Goal: Task Accomplishment & Management: Manage account settings

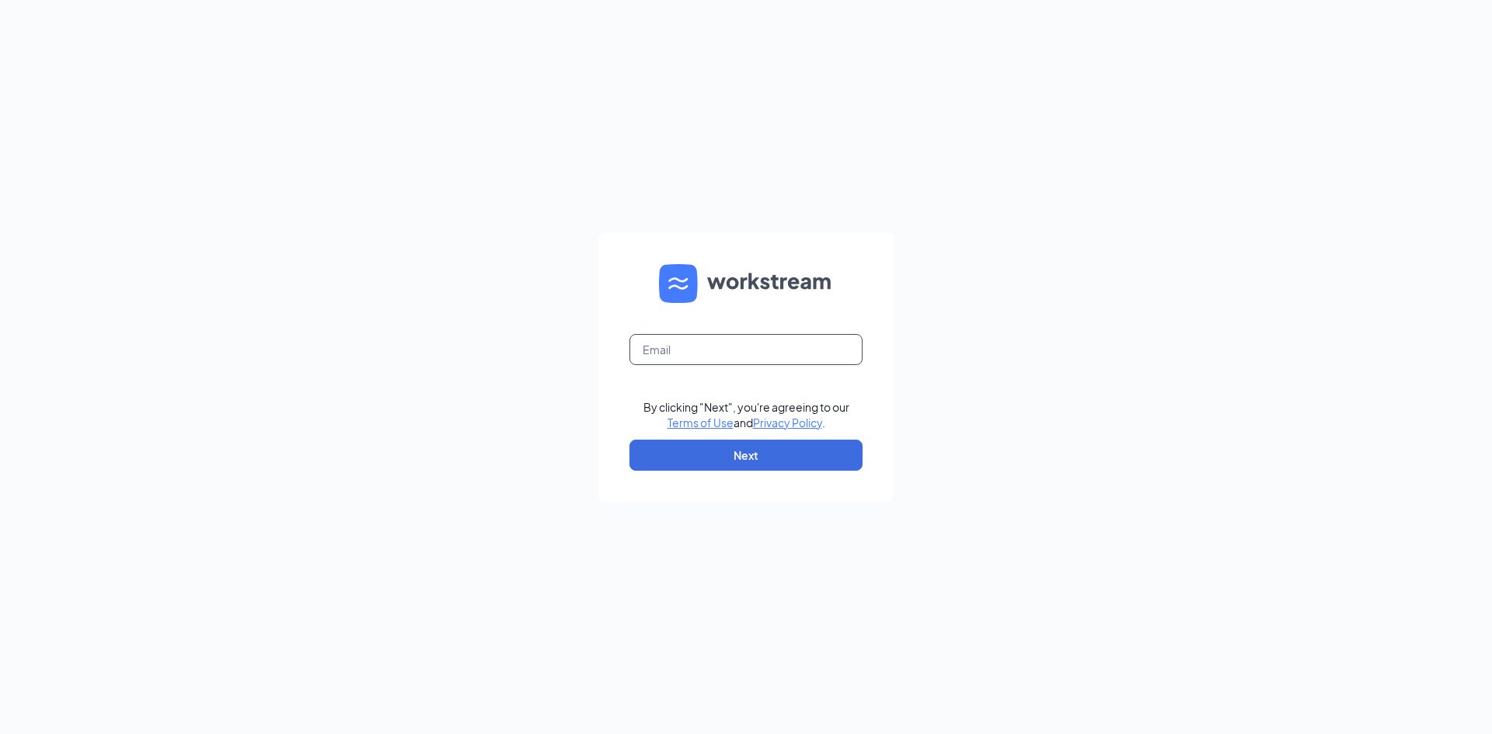
click at [679, 346] on input "text" at bounding box center [745, 349] width 233 height 31
type input "maritza@aghrestaurantsllc.com"
click at [761, 448] on button "Next" at bounding box center [745, 455] width 233 height 31
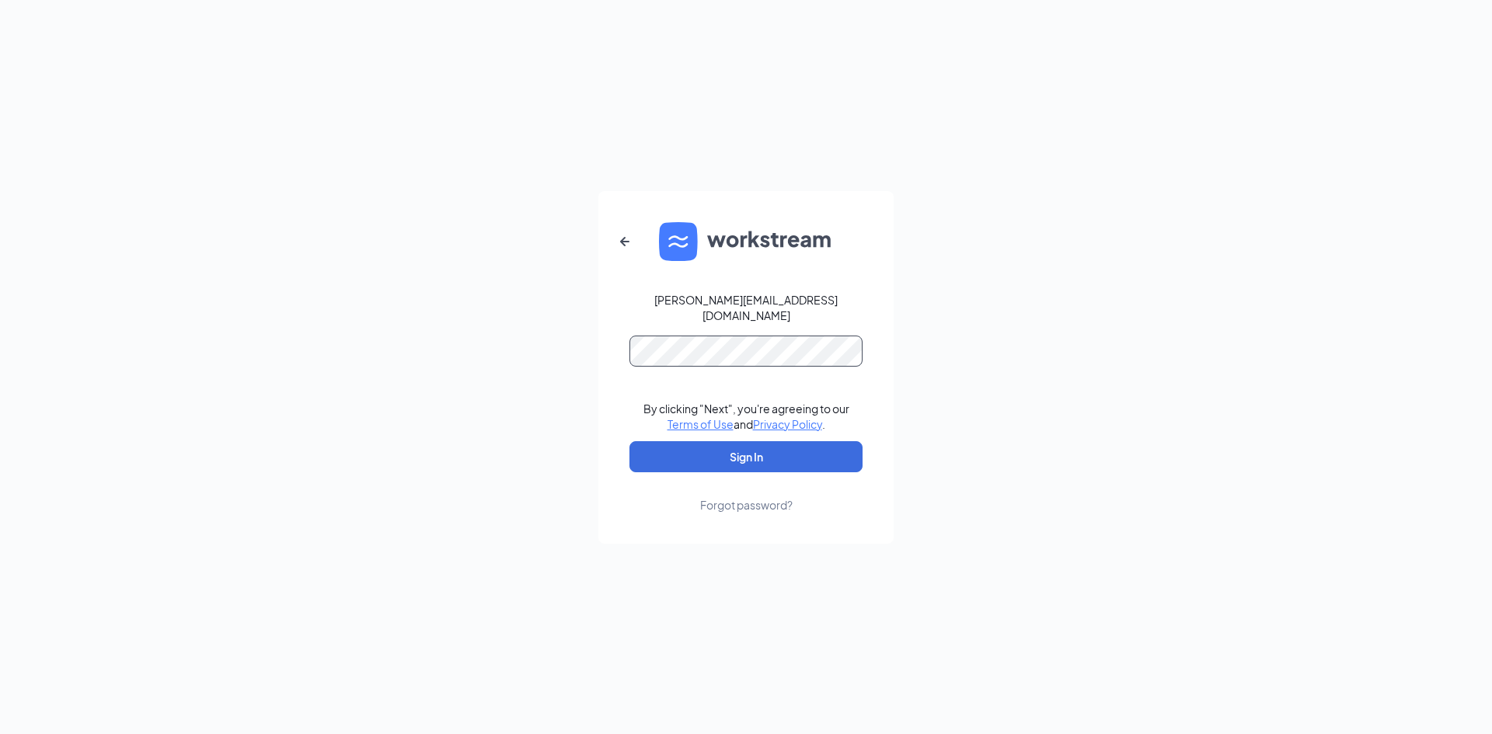
click at [629, 441] on button "Sign In" at bounding box center [745, 456] width 233 height 31
click at [765, 458] on button "Sign In" at bounding box center [745, 456] width 233 height 31
click at [629, 441] on button "Sign In" at bounding box center [745, 456] width 233 height 31
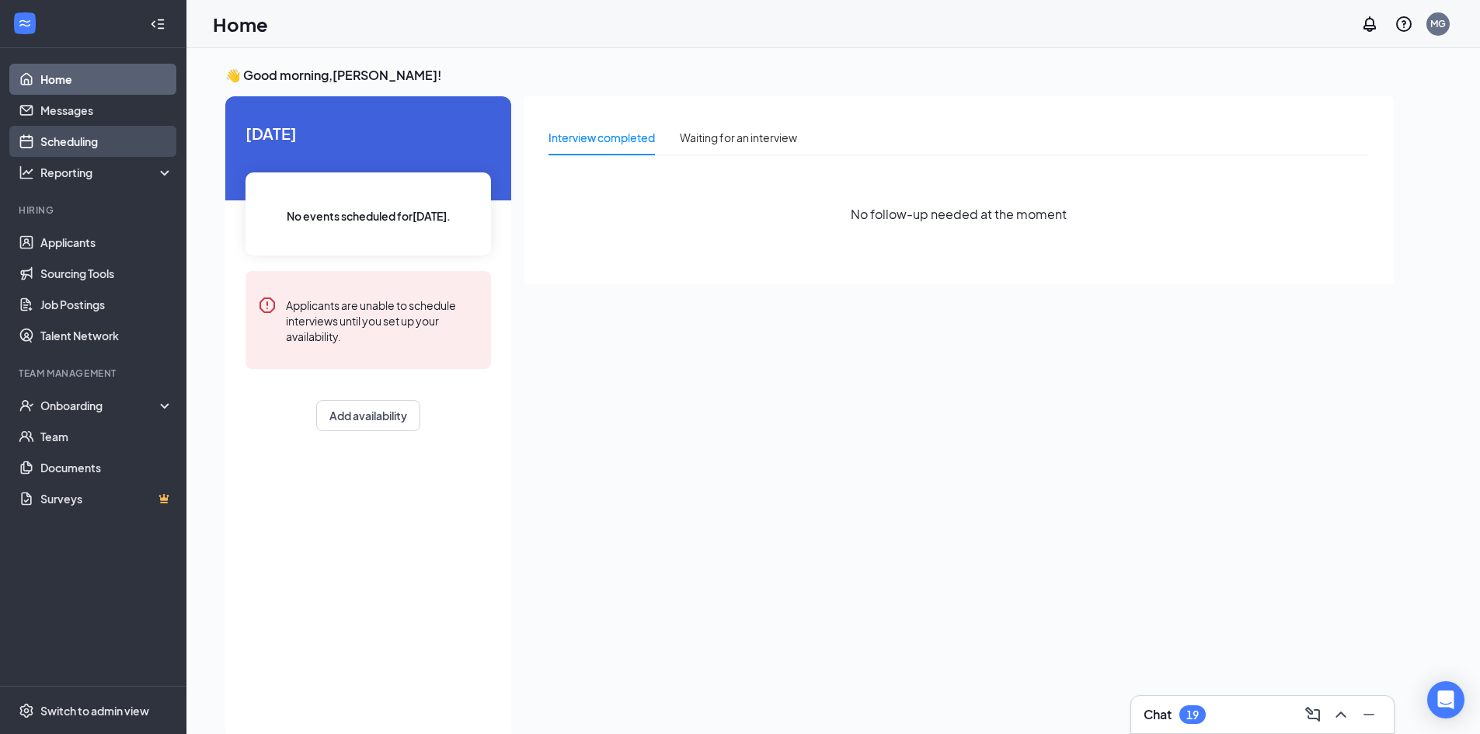
click at [88, 144] on link "Scheduling" at bounding box center [106, 141] width 133 height 31
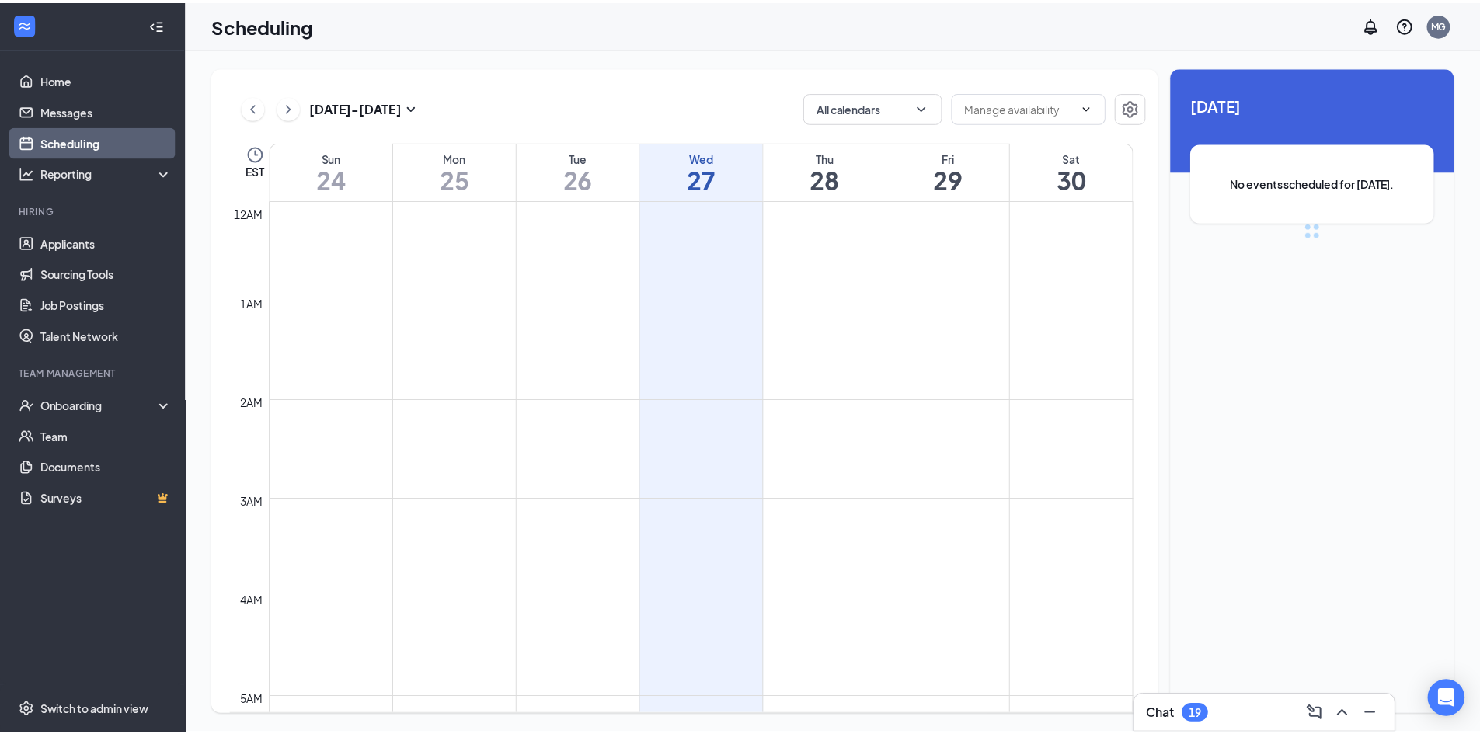
scroll to position [764, 0]
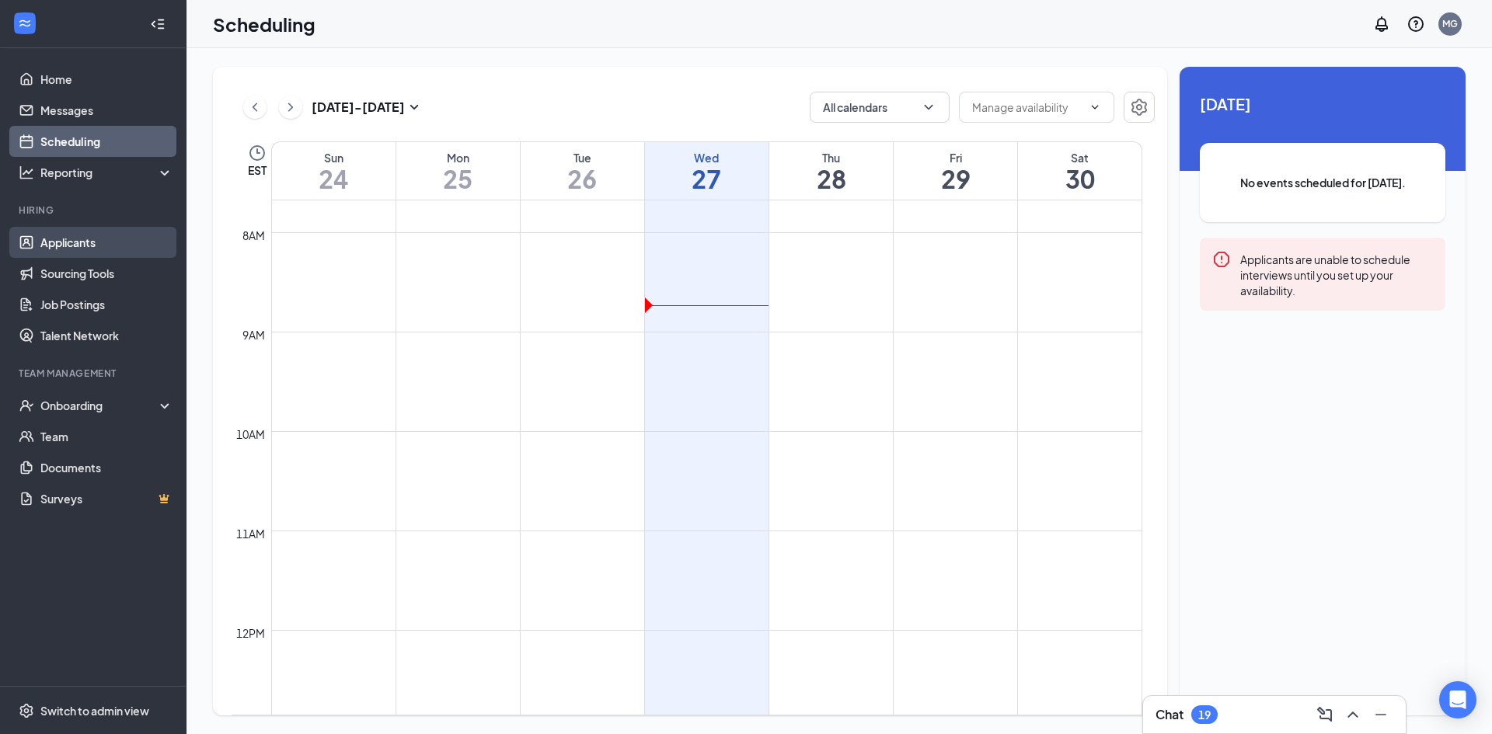
click at [76, 245] on link "Applicants" at bounding box center [106, 242] width 133 height 31
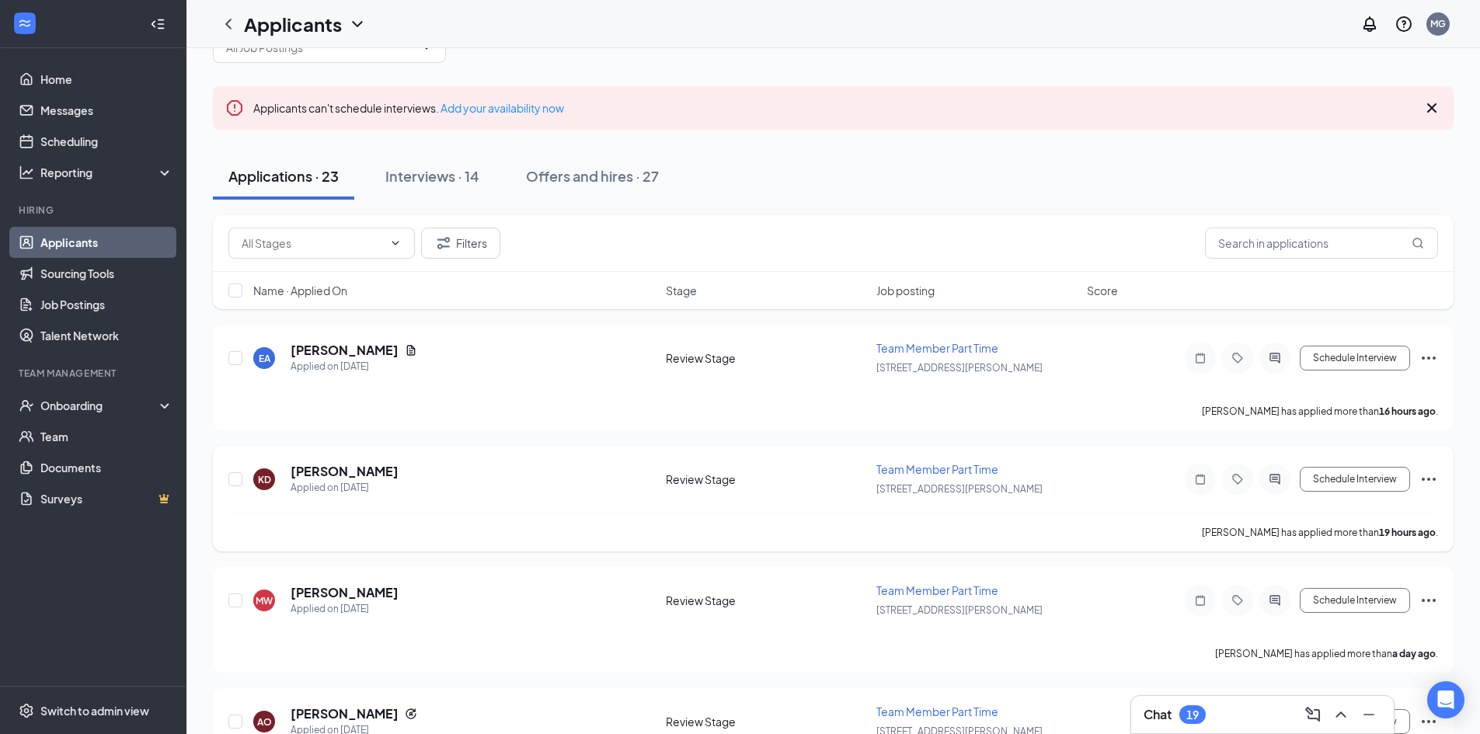
scroll to position [78, 0]
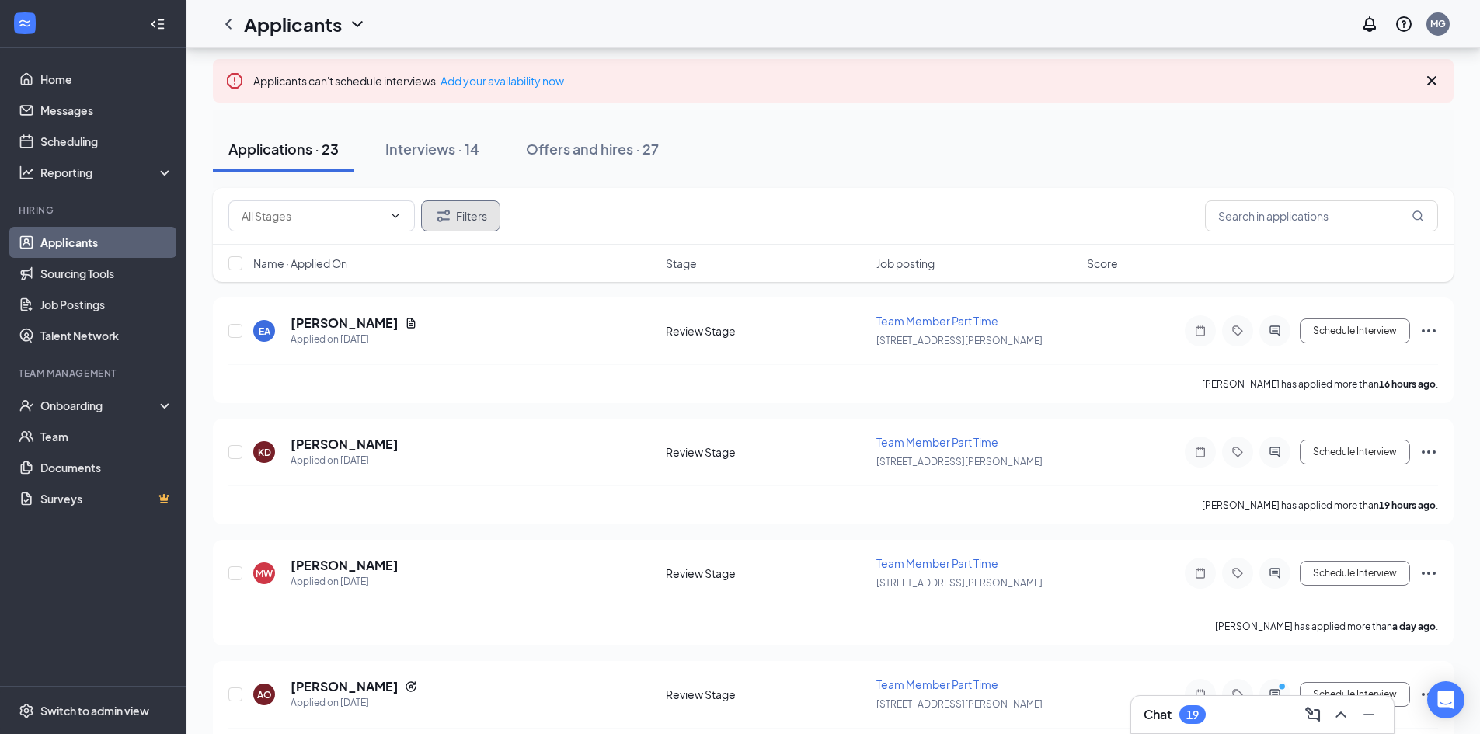
click at [456, 216] on button "Filters" at bounding box center [460, 215] width 79 height 31
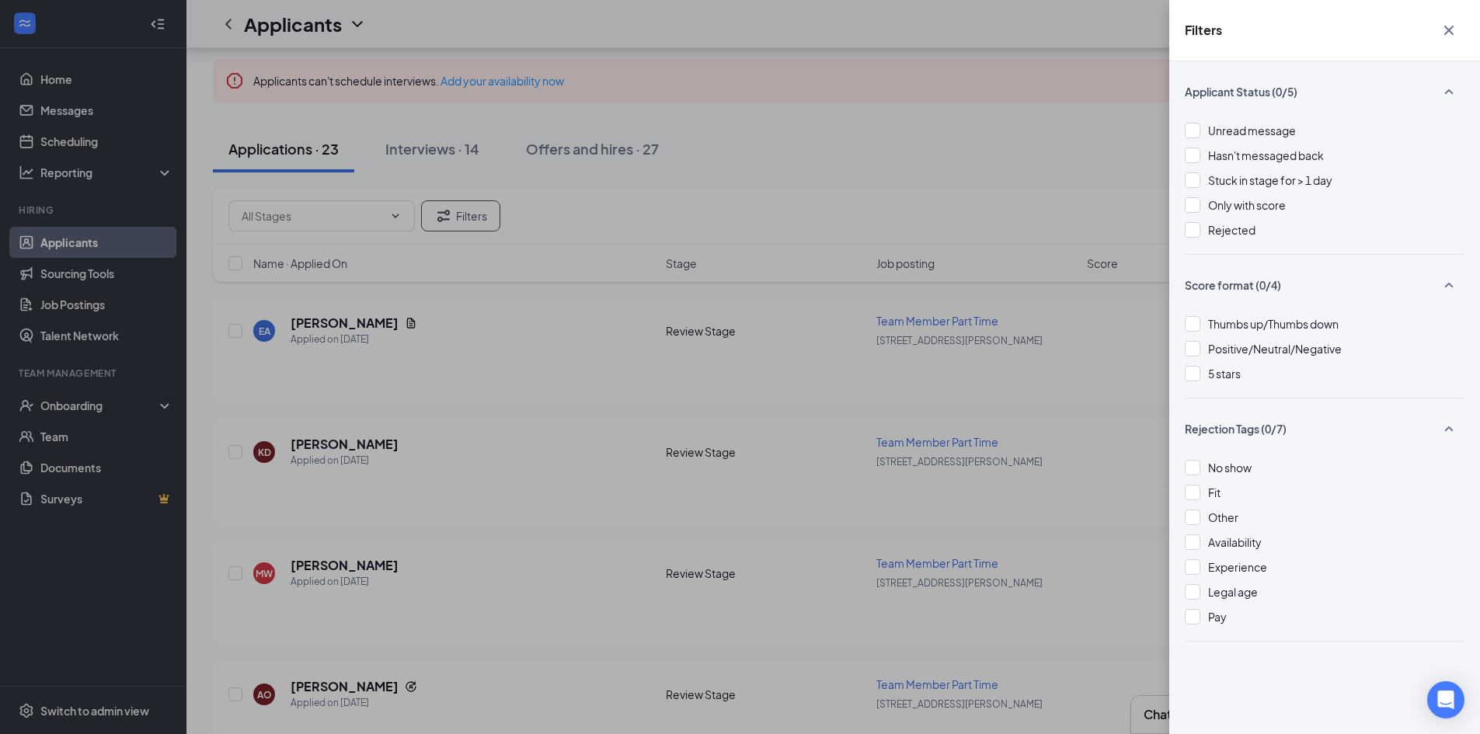
click at [980, 203] on div "Filters Applicant Status (0/5) Unread message Hasn't messaged back Stuck in sta…" at bounding box center [740, 367] width 1480 height 734
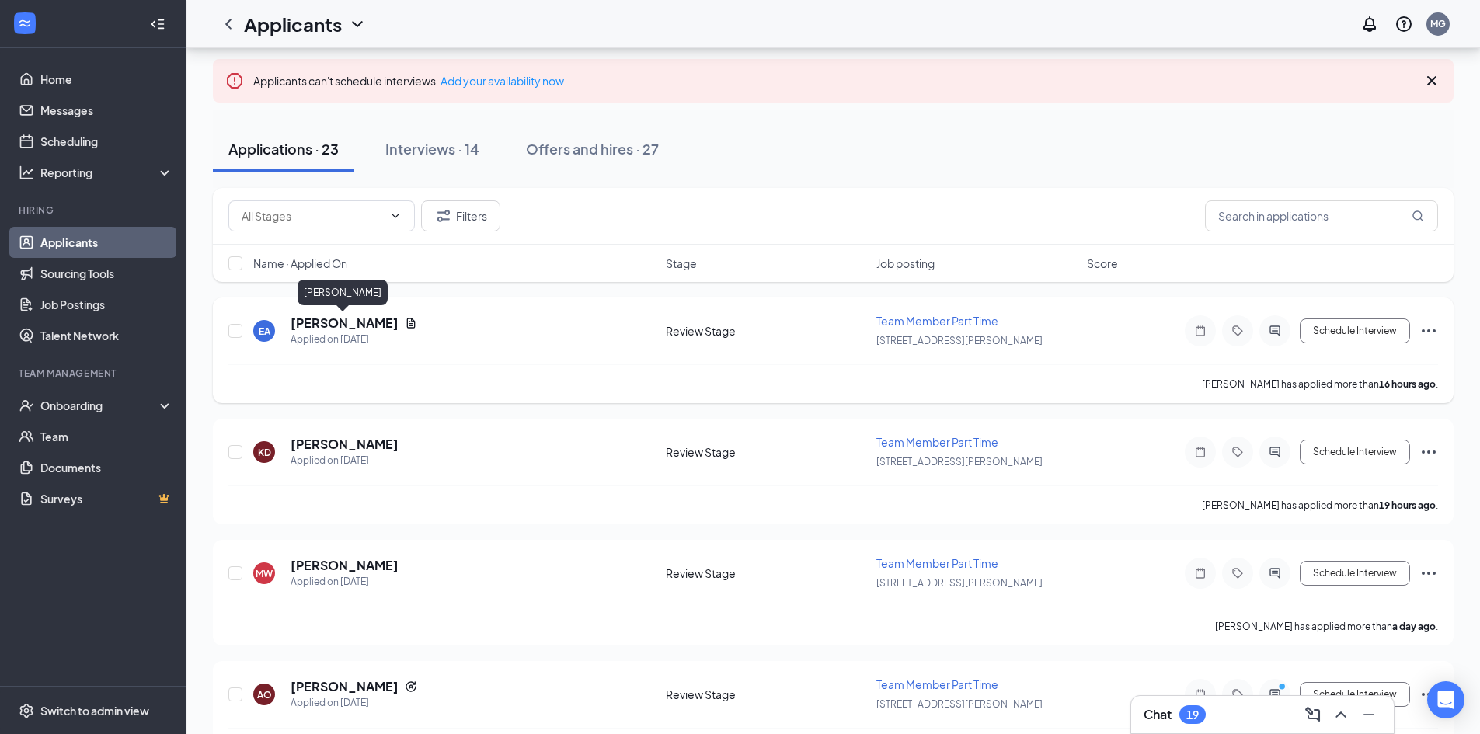
click at [323, 320] on h5 "Ethan Anderson" at bounding box center [345, 323] width 108 height 17
click at [328, 323] on div at bounding box center [740, 367] width 1480 height 734
click at [326, 323] on h5 "Ethan Anderson" at bounding box center [345, 323] width 108 height 17
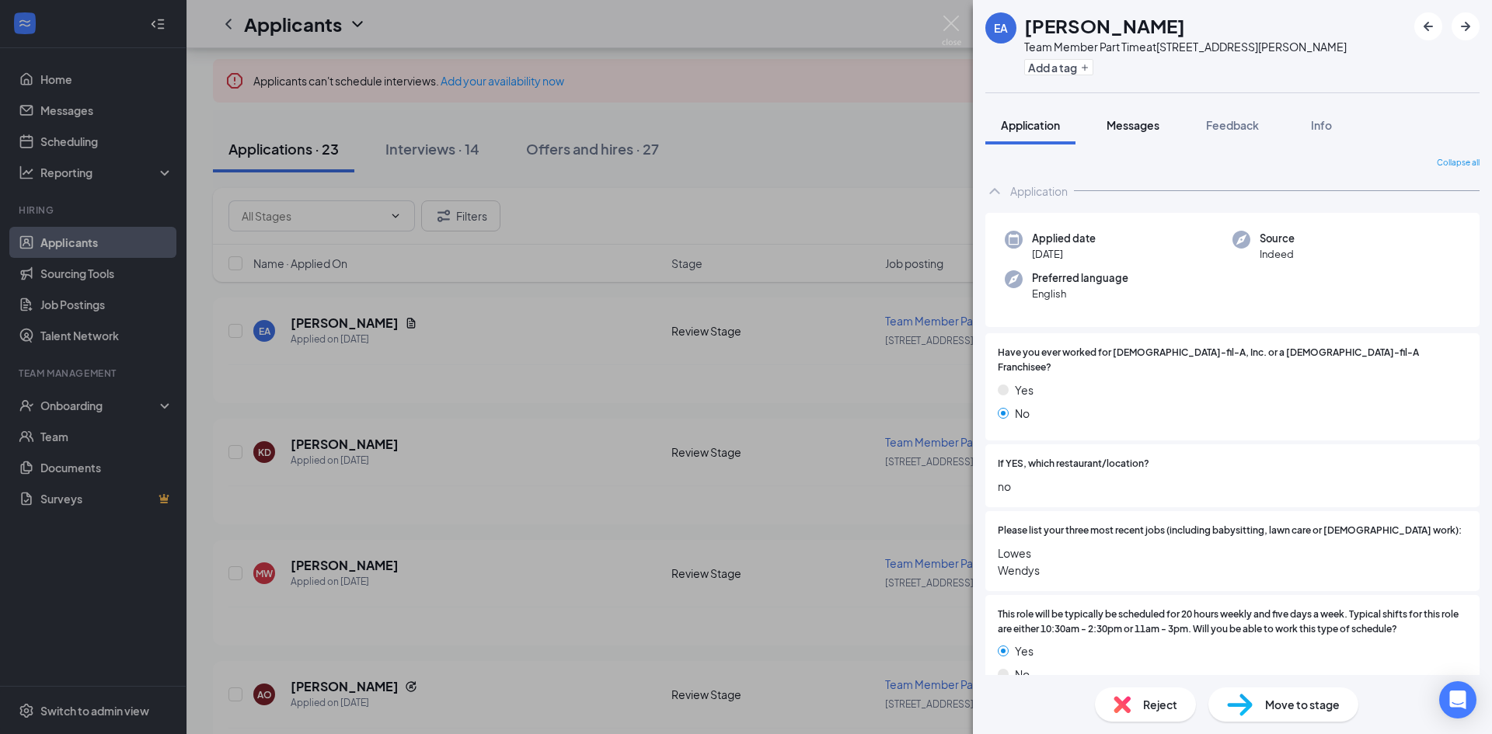
click at [1134, 123] on span "Messages" at bounding box center [1132, 125] width 53 height 14
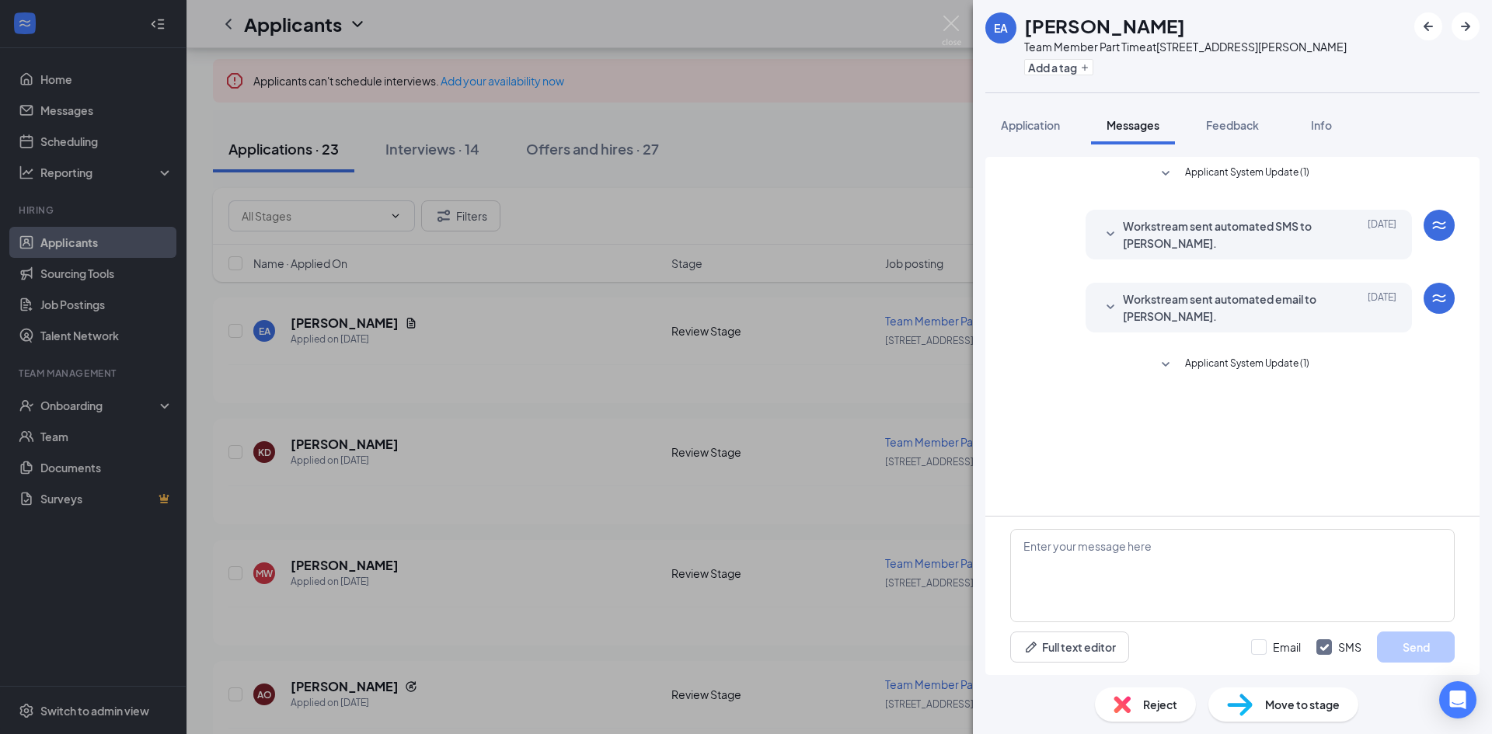
click at [820, 109] on div "EA Ethan Anderson Team Member Part Time at 101 South Tryon Street Add a tag App…" at bounding box center [746, 367] width 1492 height 734
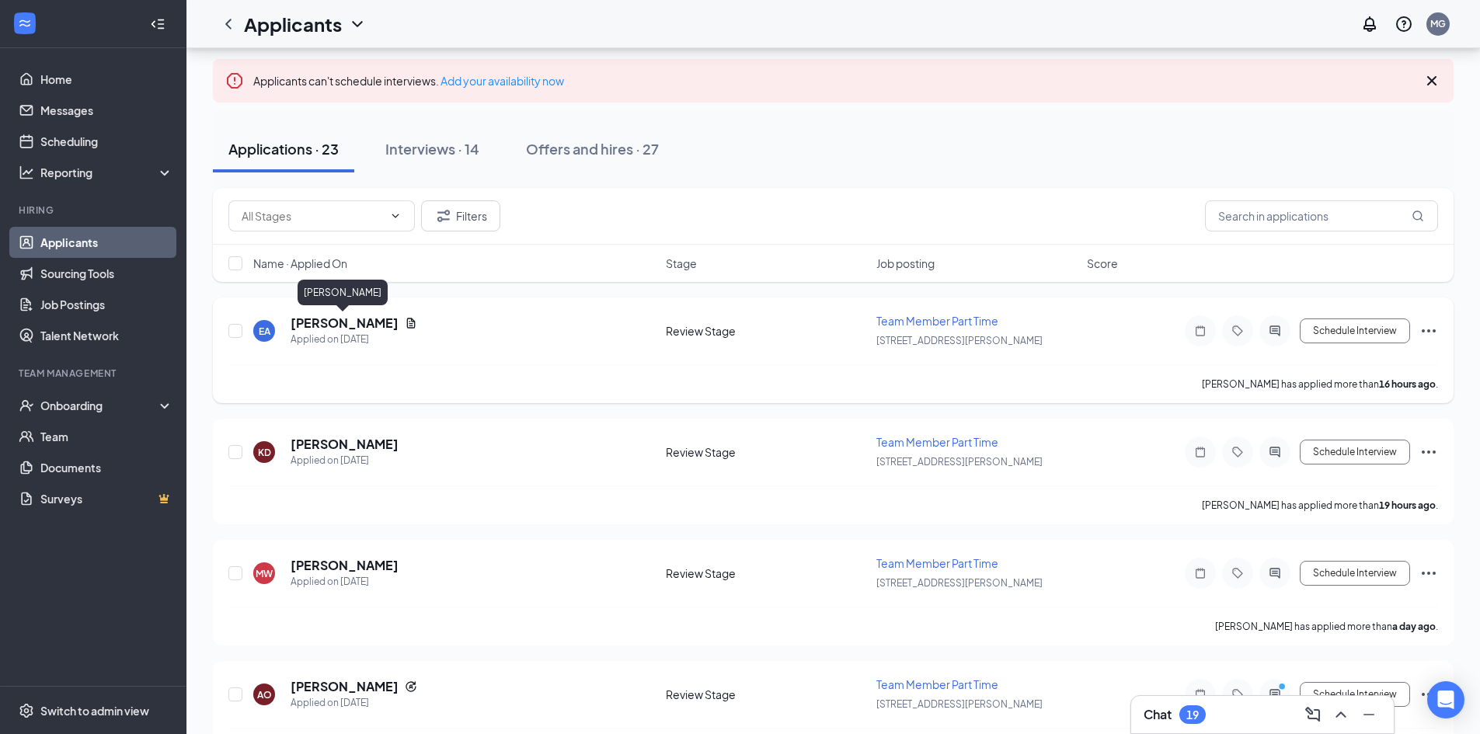
click at [364, 318] on h5 "Ethan Anderson" at bounding box center [345, 323] width 108 height 17
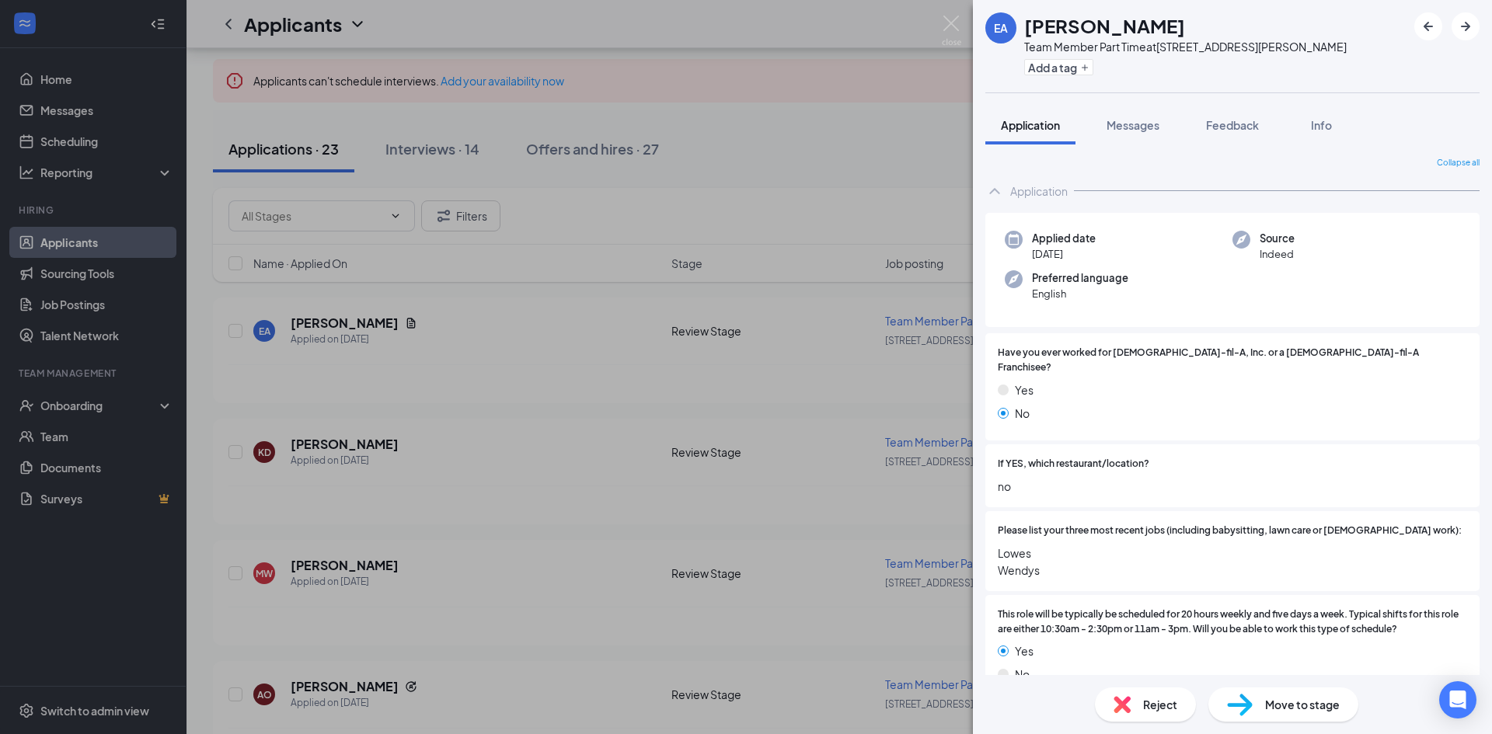
click at [134, 613] on div "EA Ethan Anderson Team Member Part Time at 101 South Tryon Street Add a tag App…" at bounding box center [746, 367] width 1492 height 734
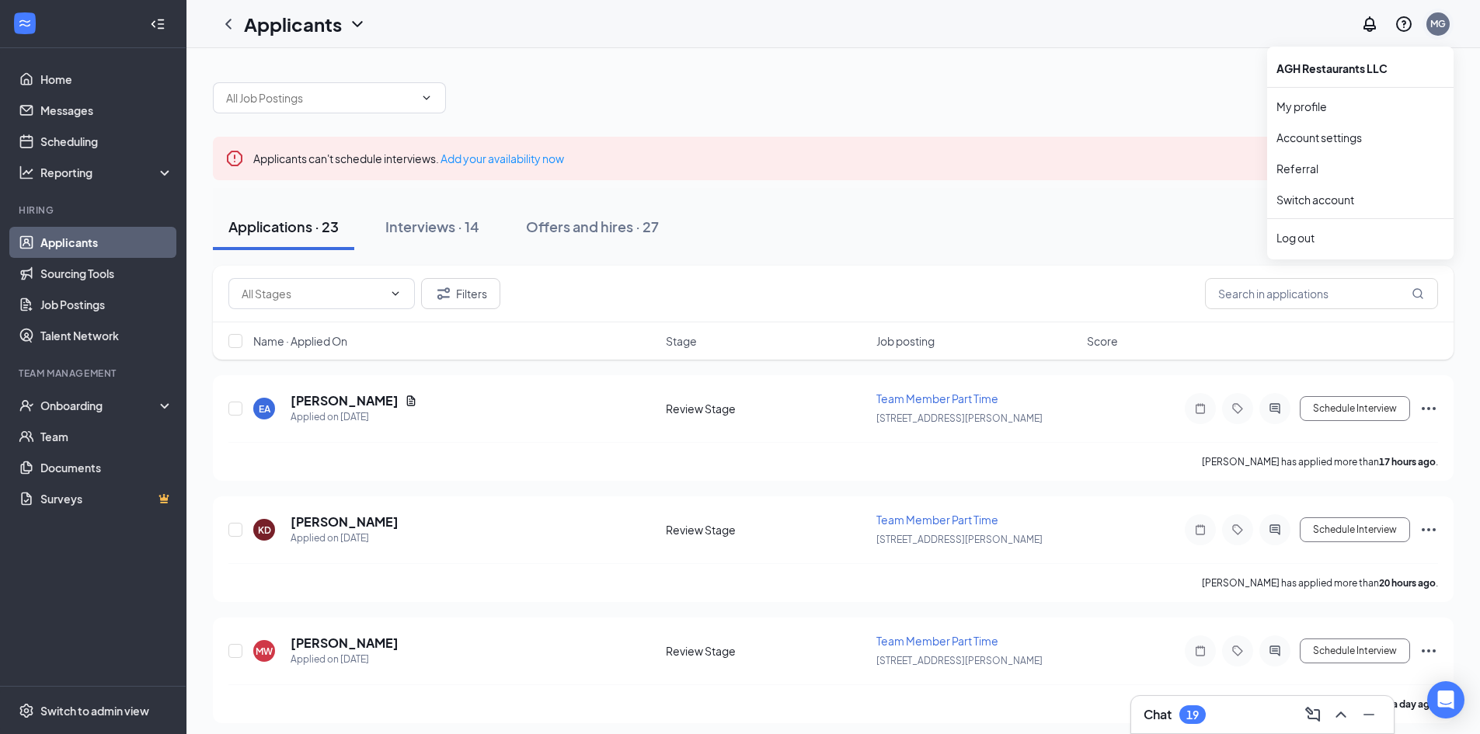
click at [1436, 31] on div "MG" at bounding box center [1437, 23] width 23 height 23
click at [1299, 235] on div "Log out" at bounding box center [1360, 238] width 168 height 16
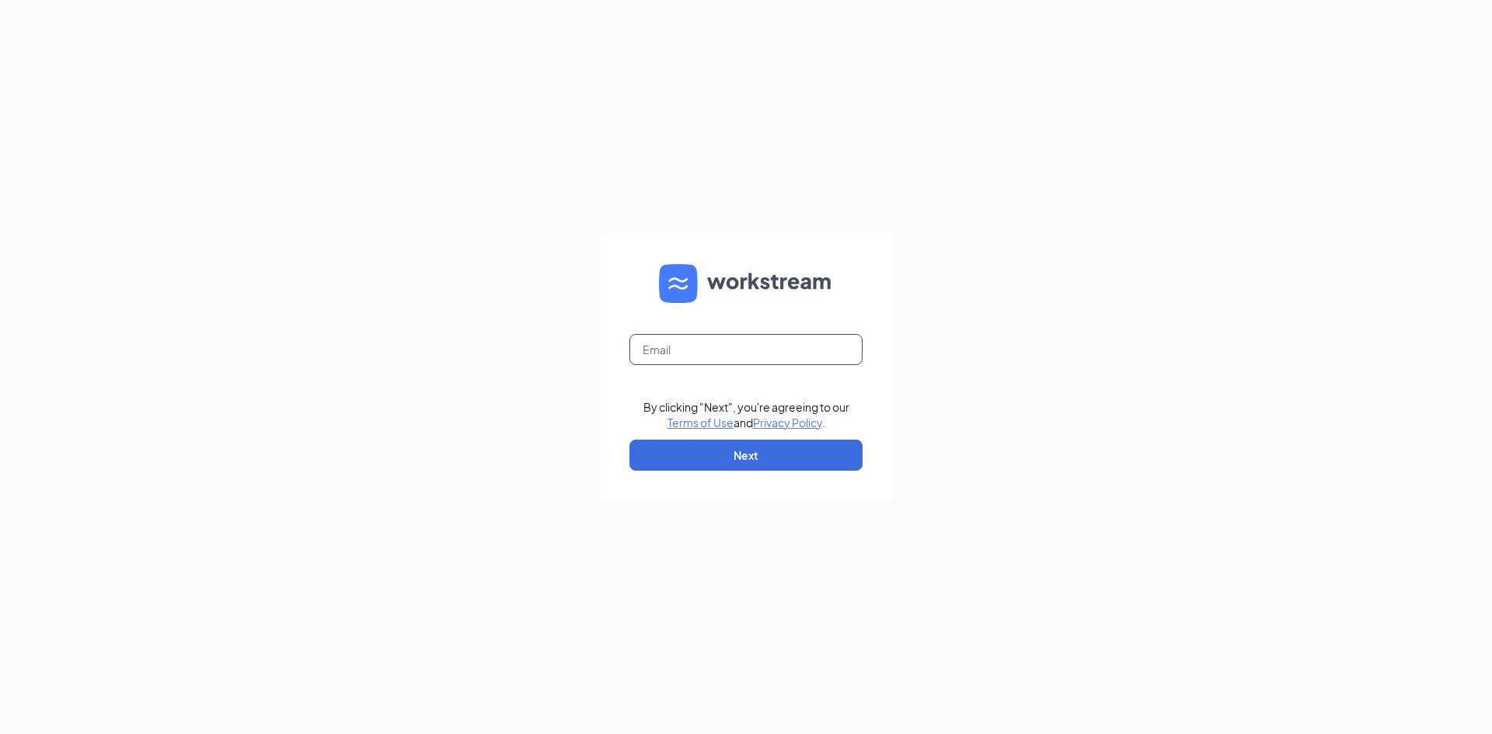
click at [691, 350] on input "text" at bounding box center [745, 349] width 233 height 31
type input "maritza@aghrestaurantsllc.com"
click at [806, 457] on button "Next" at bounding box center [745, 455] width 233 height 31
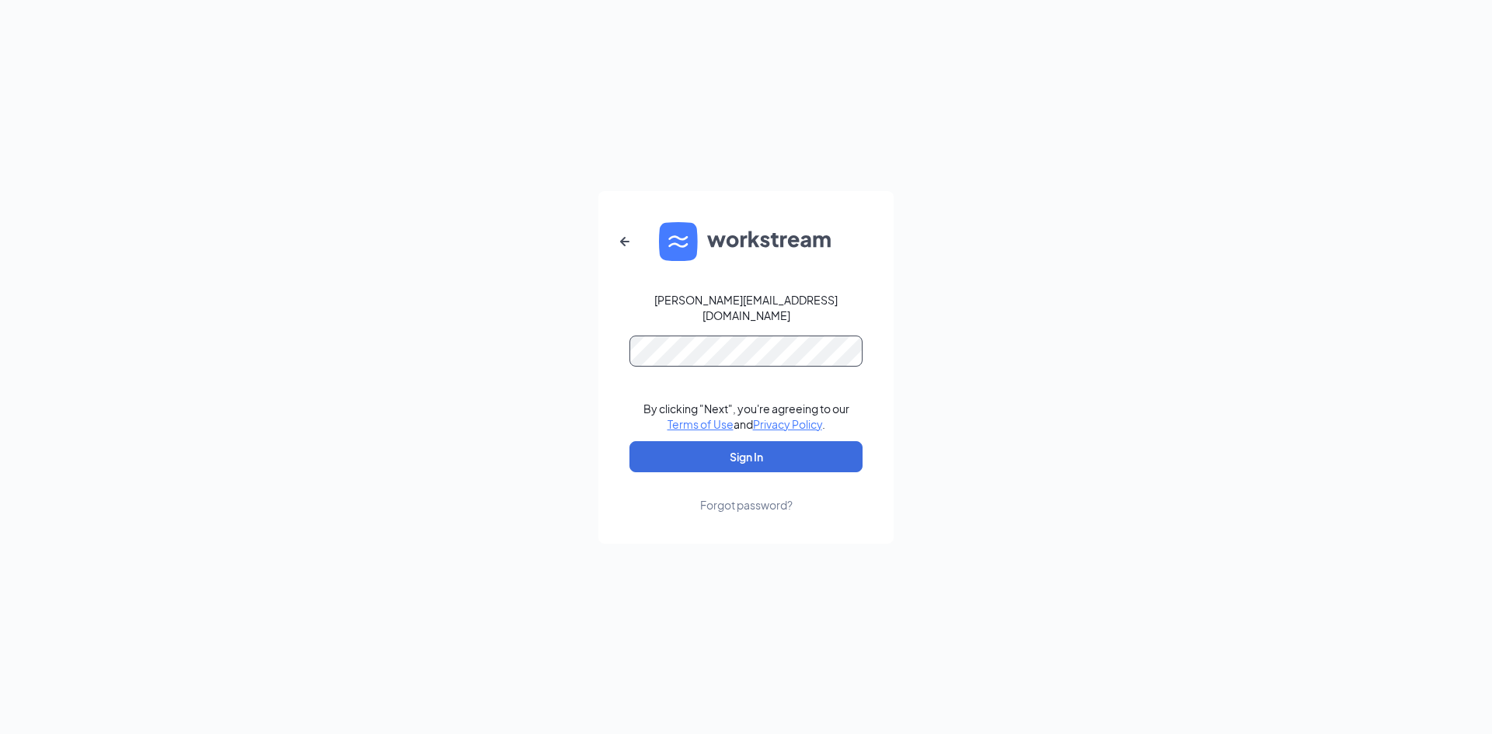
click at [629, 441] on button "Sign In" at bounding box center [745, 456] width 233 height 31
click at [747, 451] on button "Sign In" at bounding box center [745, 456] width 233 height 31
click at [629, 441] on button "Sign In" at bounding box center [745, 456] width 233 height 31
click at [625, 245] on icon "ArrowLeftNew" at bounding box center [624, 241] width 19 height 19
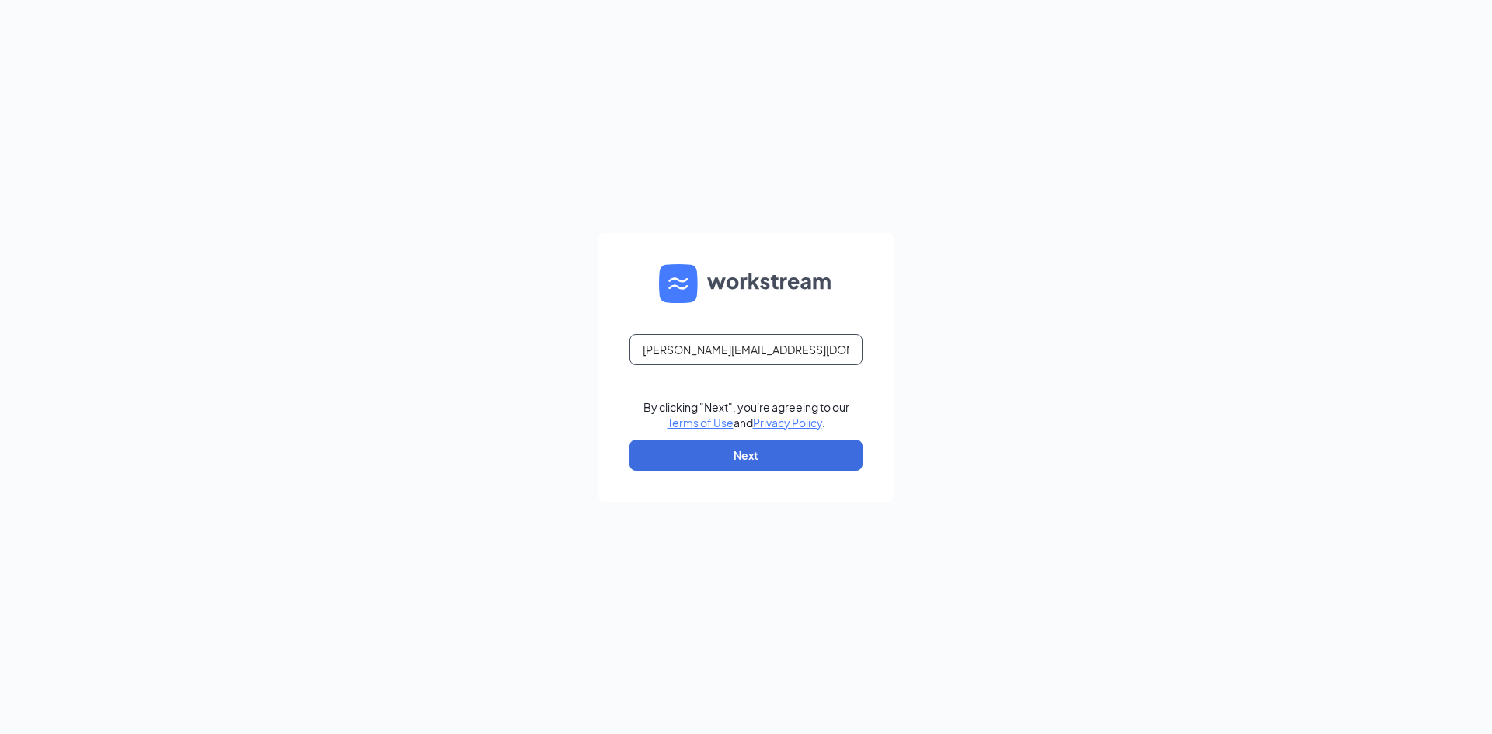
click at [818, 353] on input "maritza@aghrestaurantsllc.com" at bounding box center [745, 349] width 233 height 31
drag, startPoint x: 691, startPoint y: 352, endPoint x: 829, endPoint y: 352, distance: 138.3
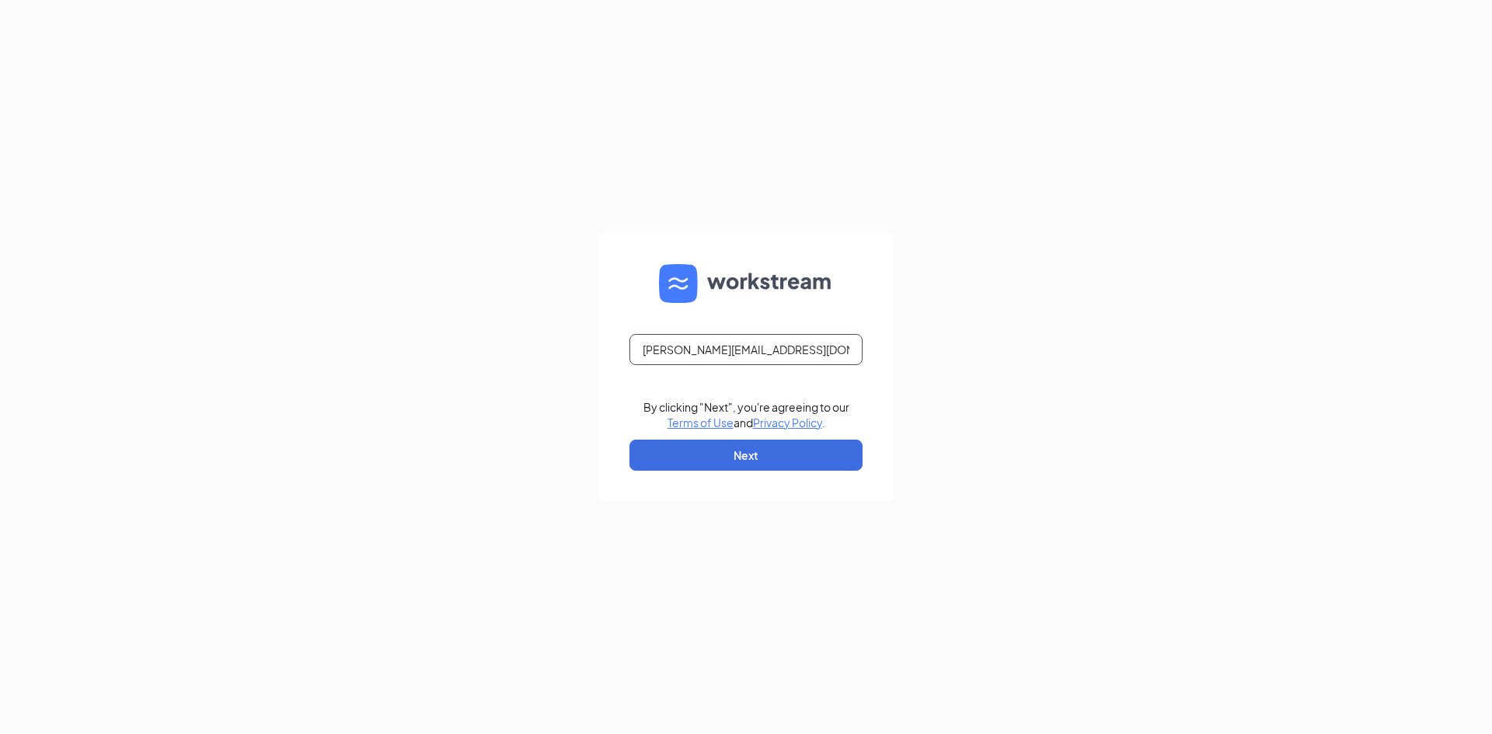
click at [829, 352] on input "maritza@aghrestaurantsllc.com" at bounding box center [745, 349] width 233 height 31
type input "maritza.cfauptown@gmail.com"
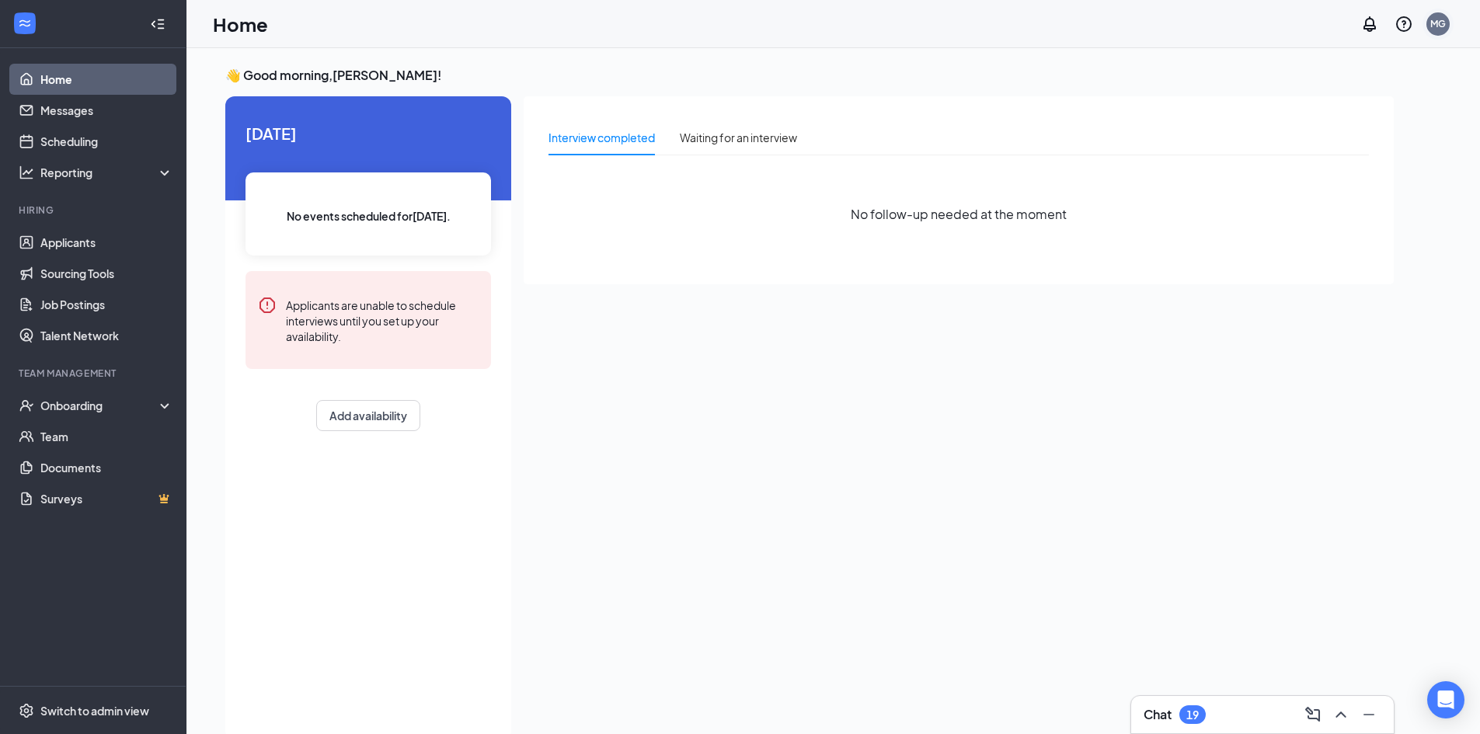
click at [1438, 25] on div "MG" at bounding box center [1438, 23] width 16 height 13
click at [1445, 26] on div "MG" at bounding box center [1438, 23] width 16 height 13
click at [1350, 138] on link "Account settings" at bounding box center [1360, 138] width 168 height 16
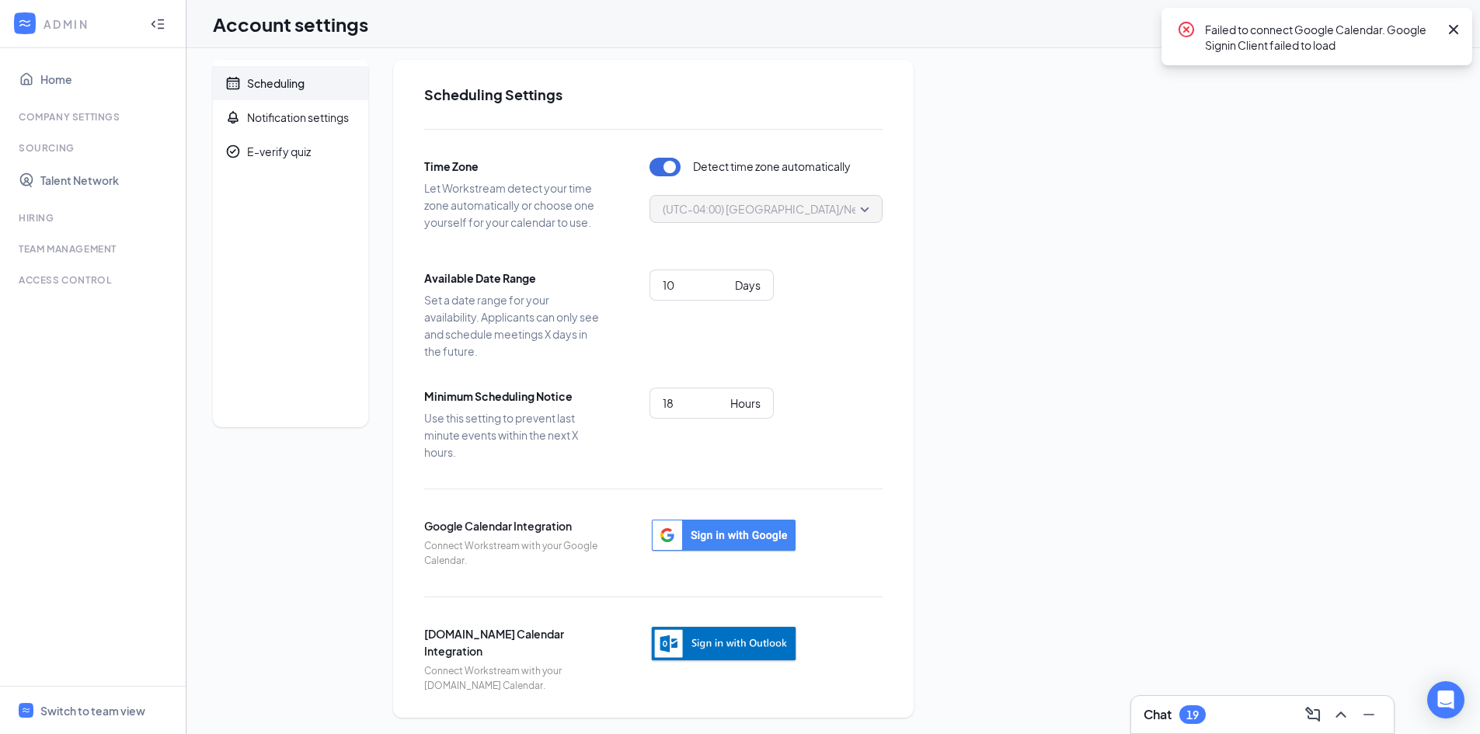
scroll to position [9, 0]
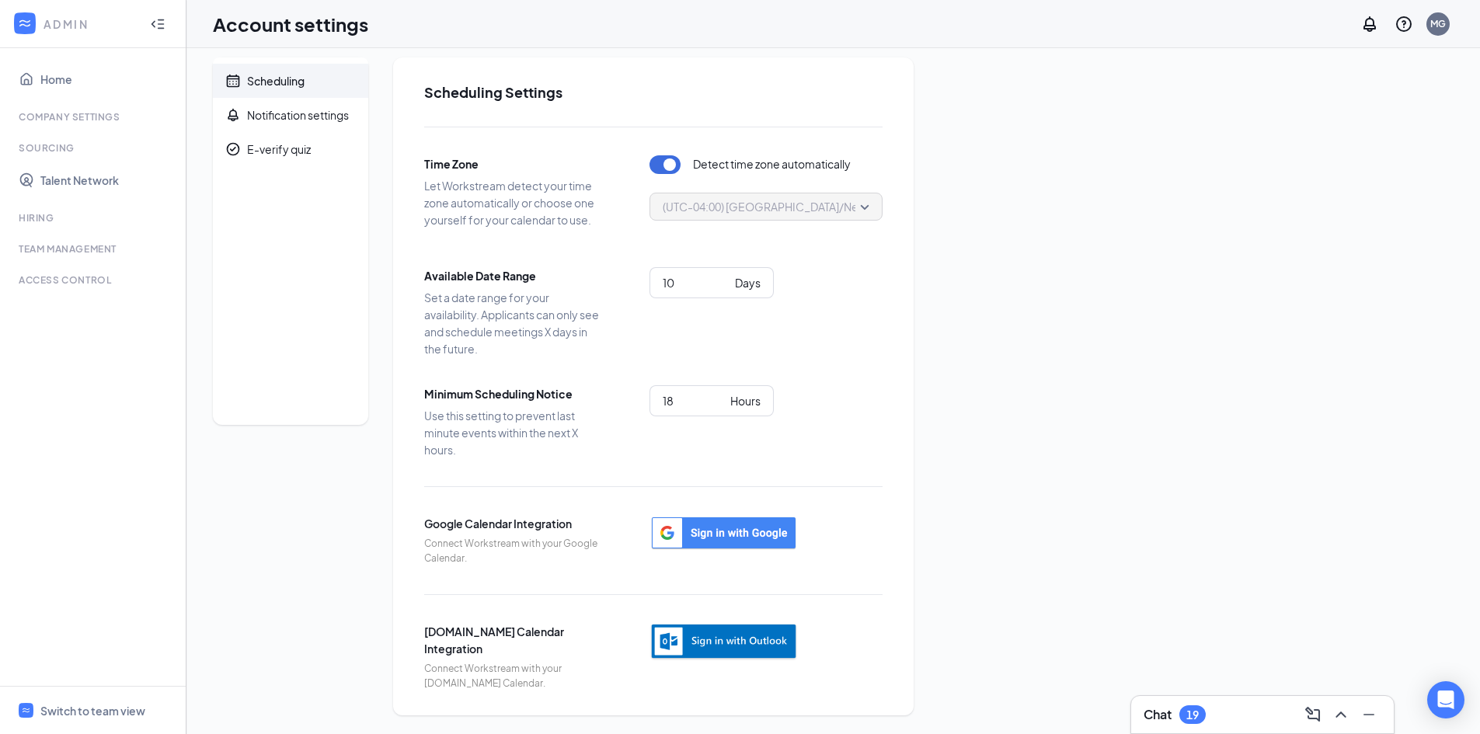
click at [526, 538] on span "Connect Workstream with your Google Calendar." at bounding box center [513, 552] width 179 height 30
click at [90, 715] on div "Switch to team view" at bounding box center [92, 711] width 105 height 16
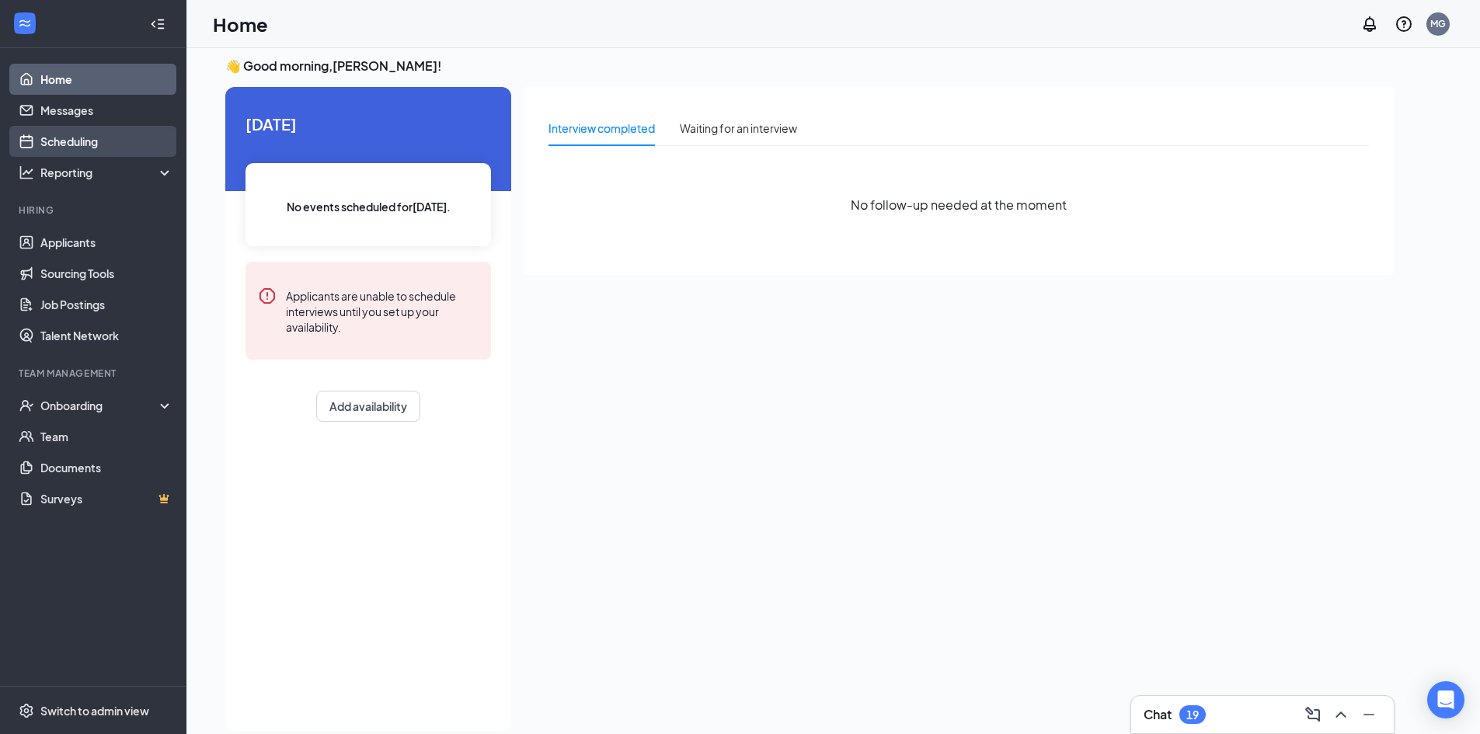
click at [61, 141] on link "Scheduling" at bounding box center [106, 141] width 133 height 31
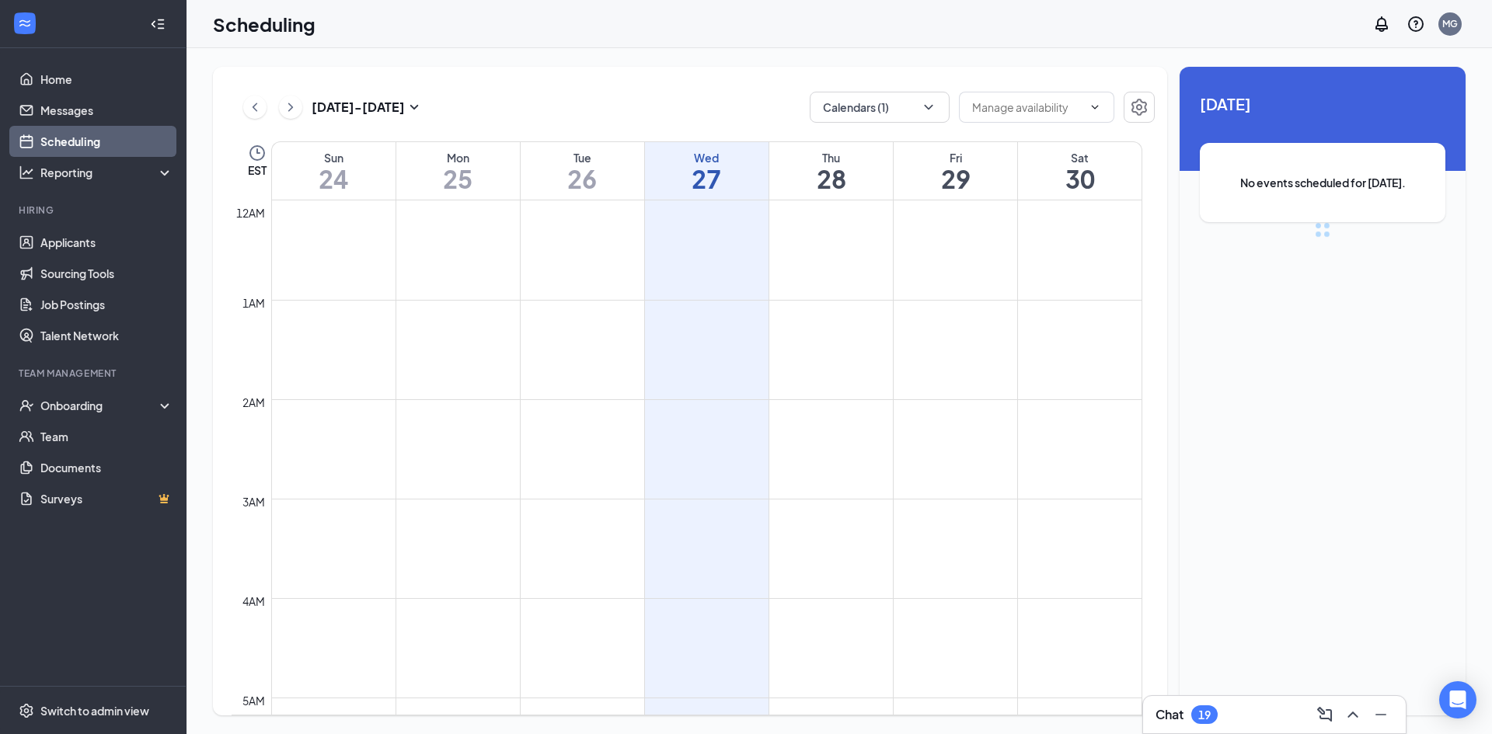
scroll to position [764, 0]
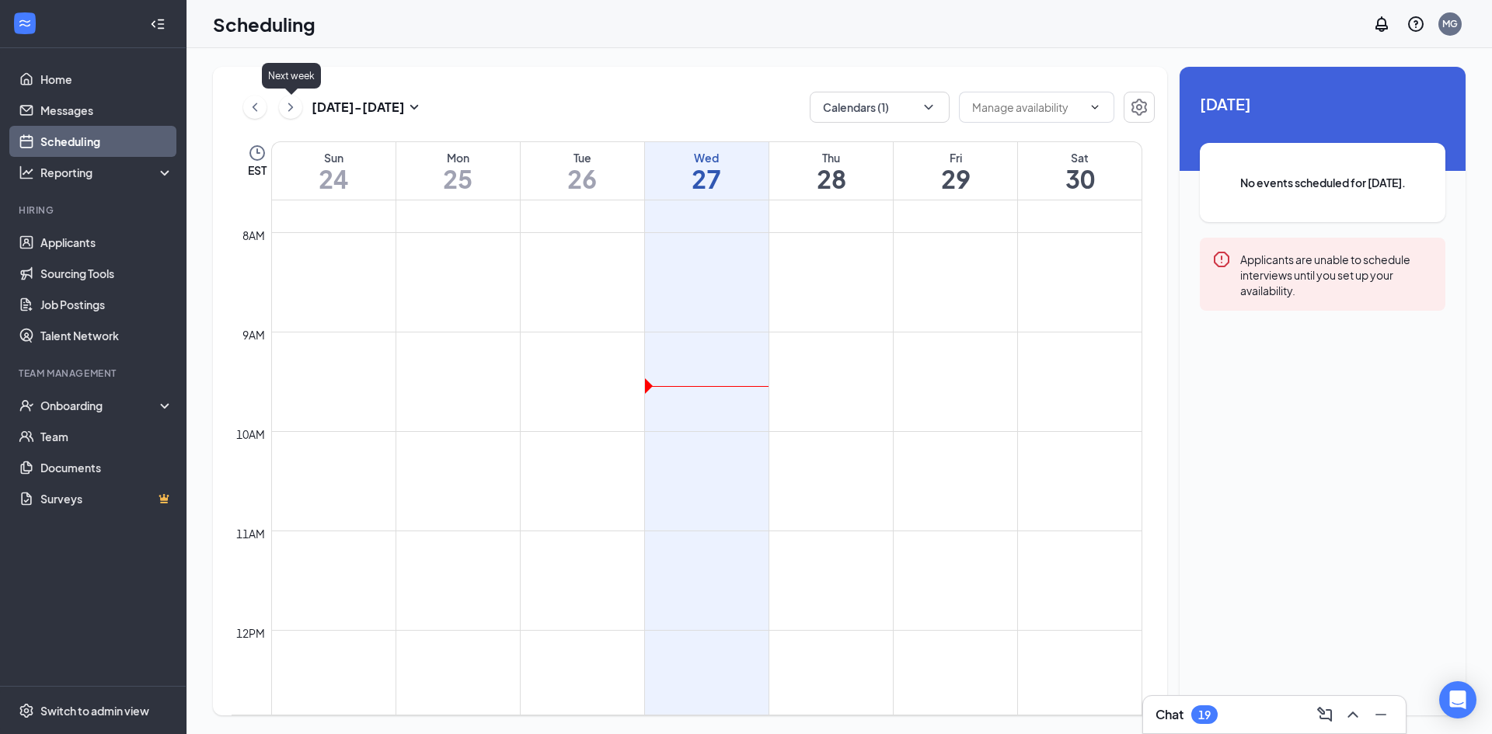
click at [290, 109] on icon "ChevronRight" at bounding box center [291, 107] width 16 height 19
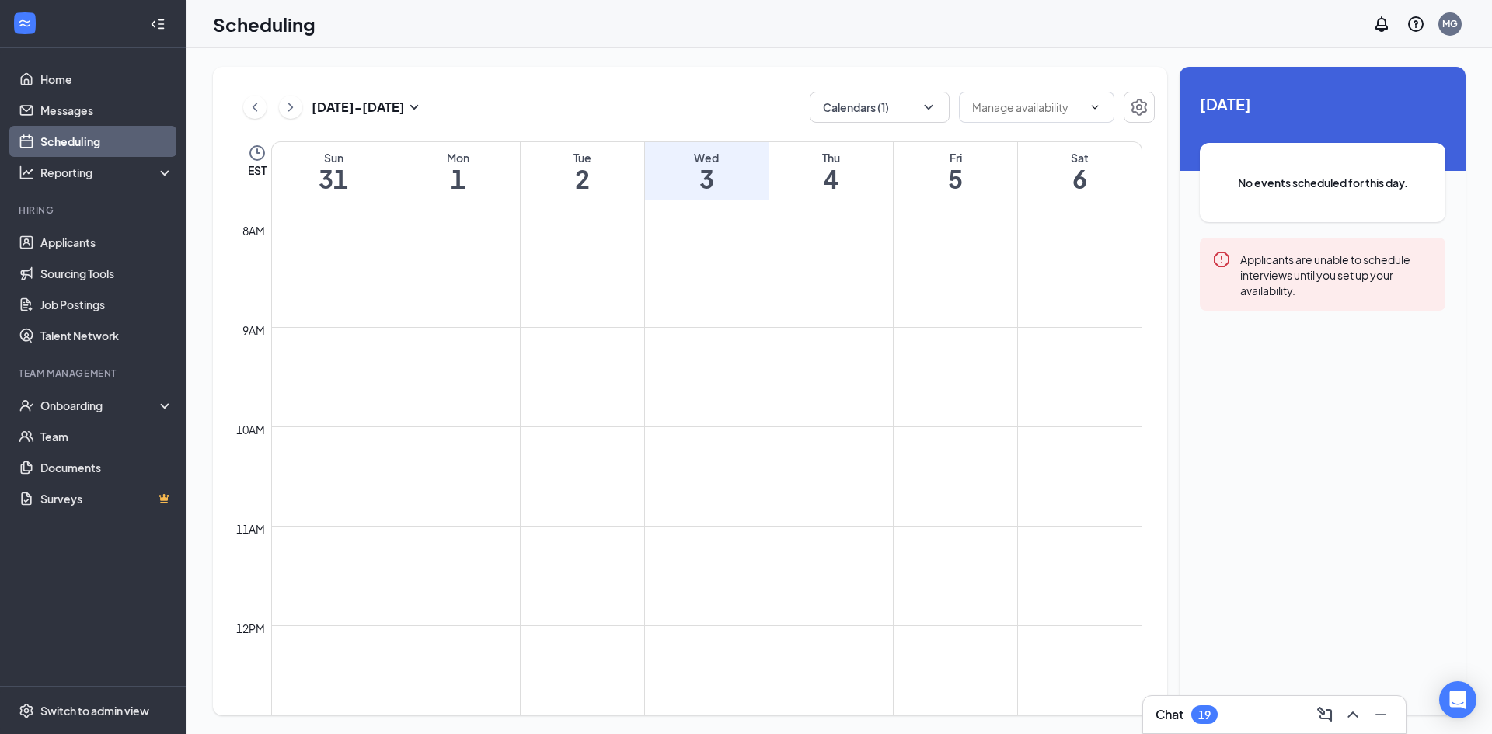
scroll to position [531, 0]
click at [928, 101] on icon "ChevronDown" at bounding box center [929, 107] width 16 height 16
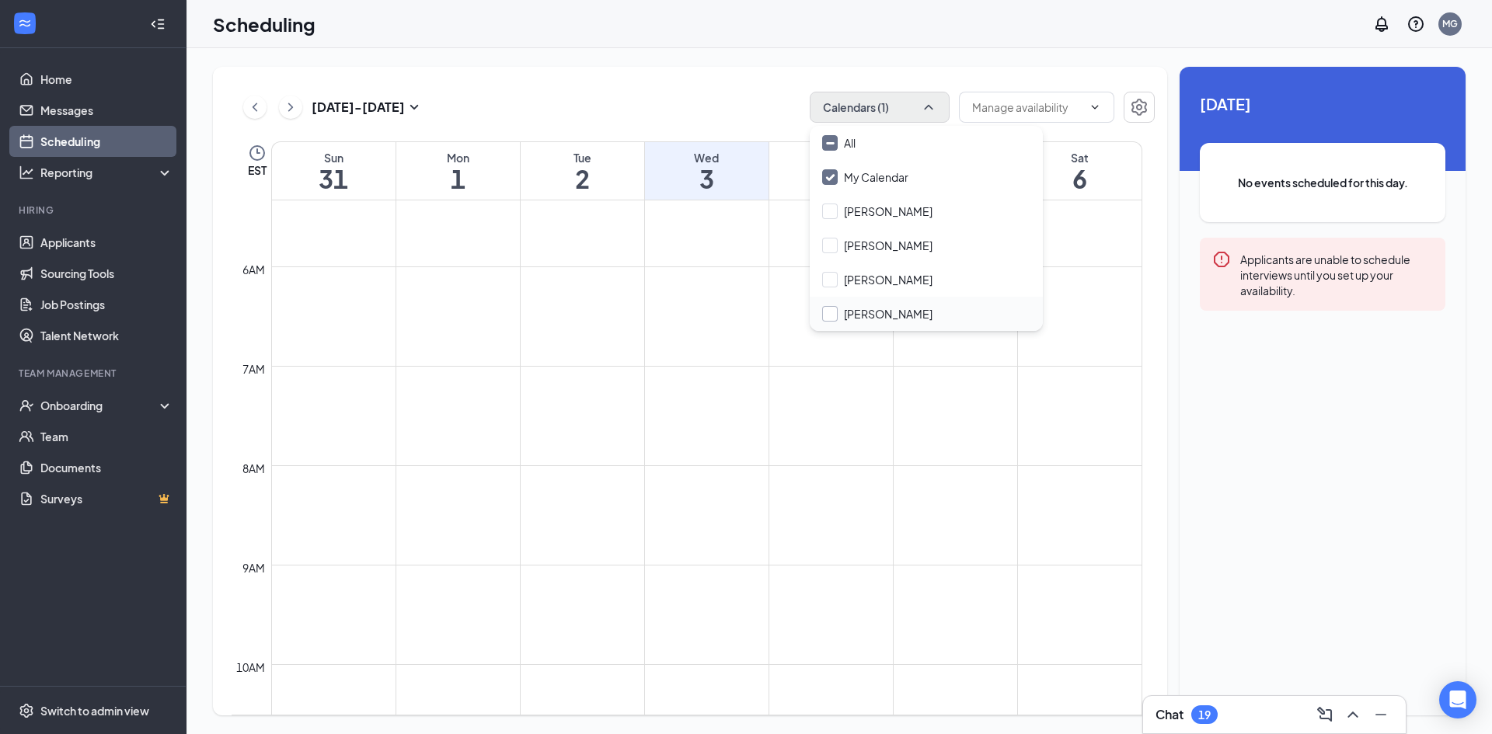
click at [827, 318] on input "William Summers" at bounding box center [877, 314] width 110 height 16
checkbox input "true"
click at [724, 104] on div "Aug 31 - Sep 6 Calendars (2)" at bounding box center [692, 107] width 923 height 31
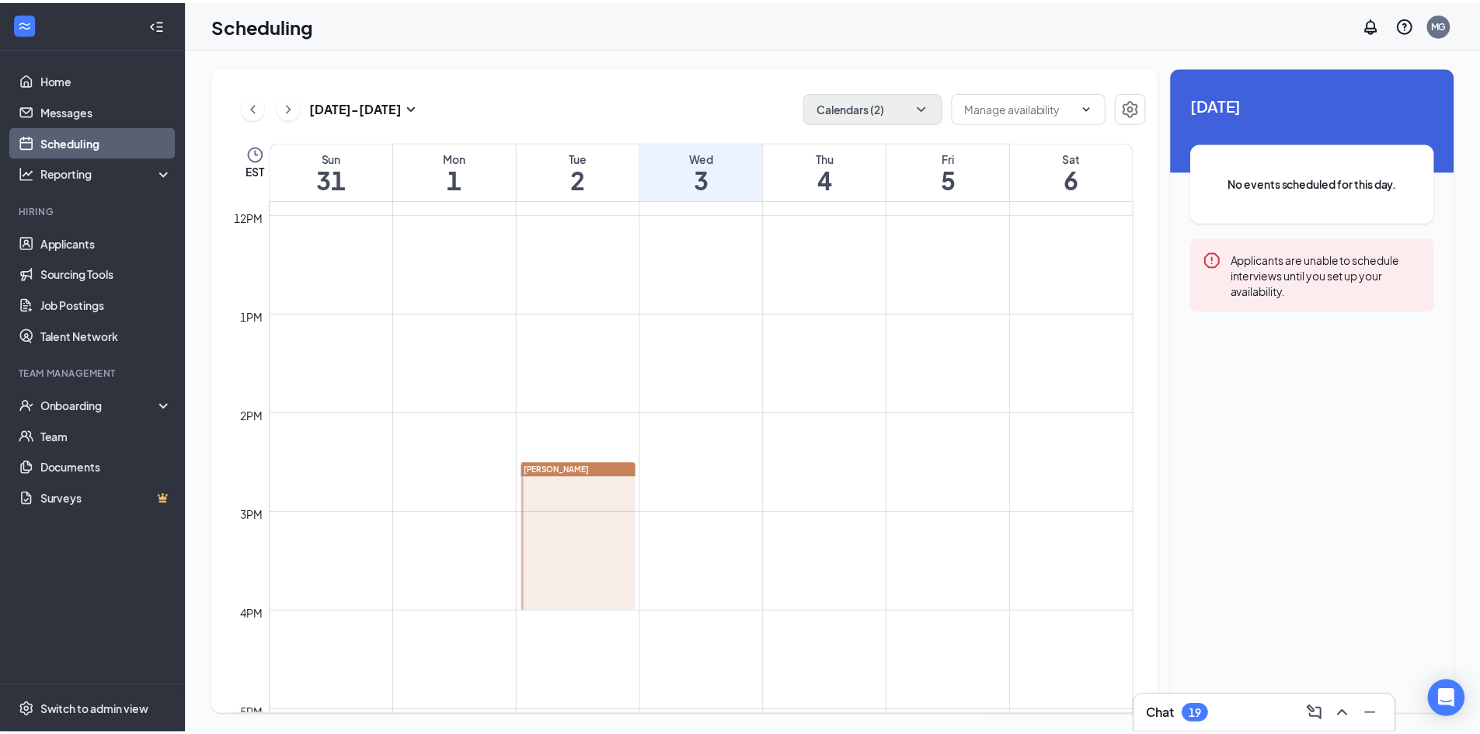
scroll to position [1307, 0]
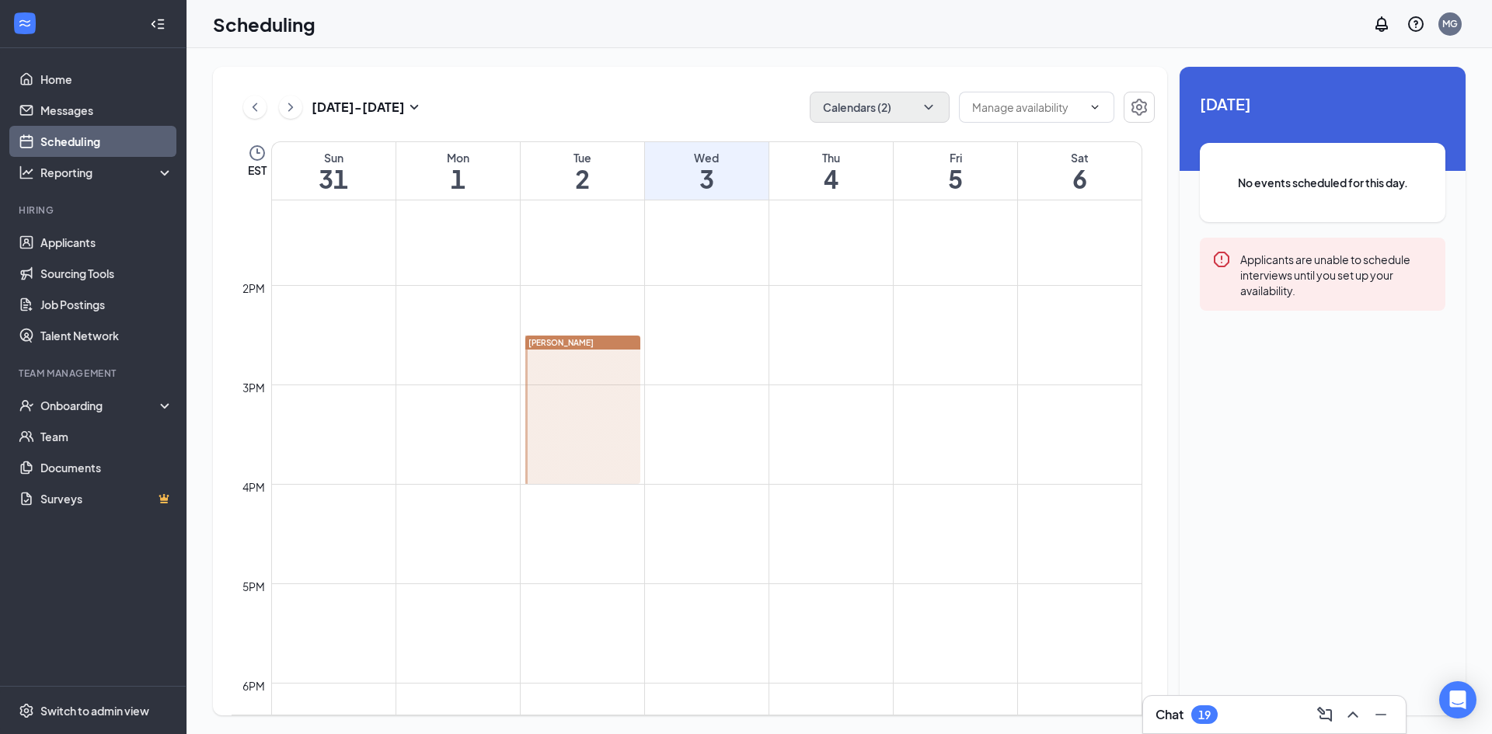
click at [572, 96] on div "Aug 31 - Sep 6 Calendars (2)" at bounding box center [692, 107] width 923 height 31
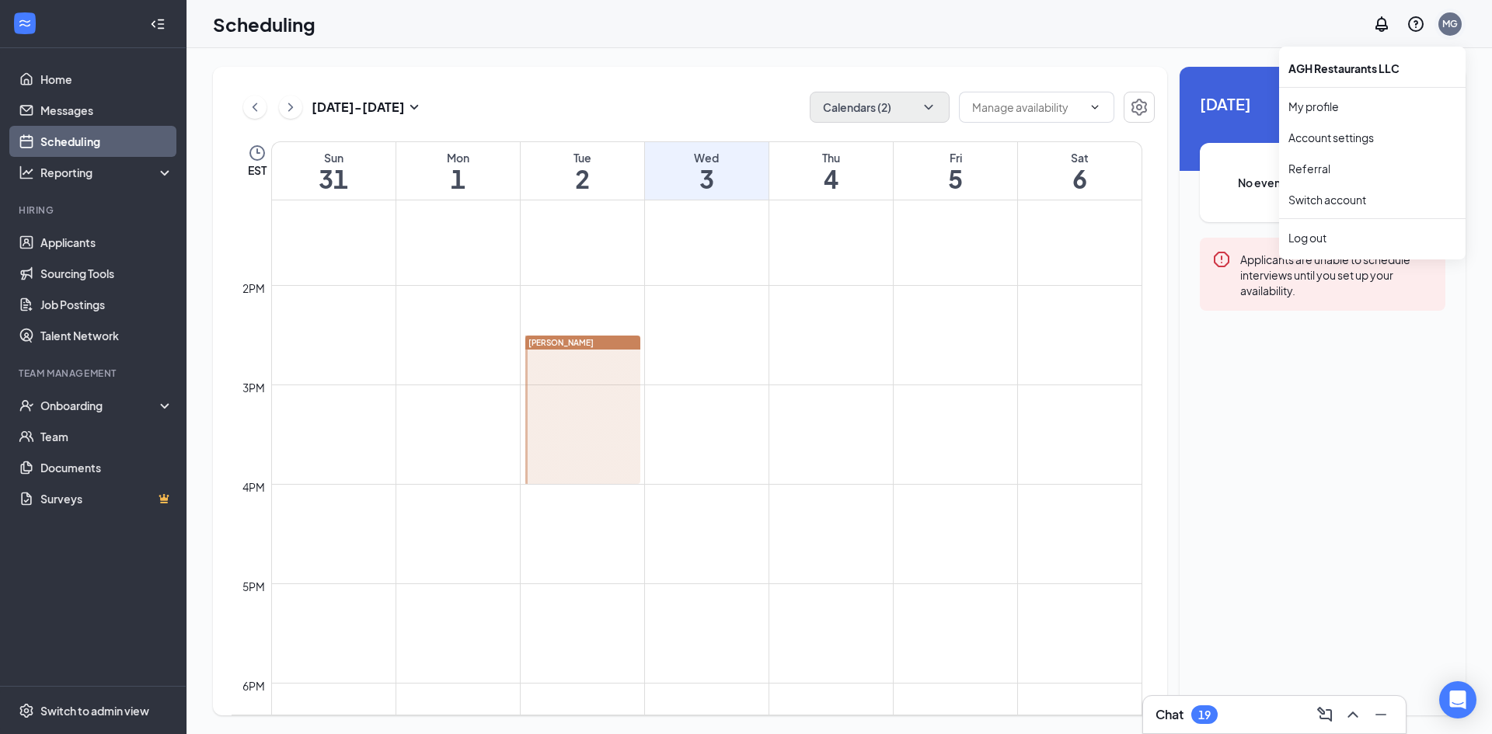
click at [1453, 31] on div "MG" at bounding box center [1449, 23] width 23 height 23
click at [1354, 134] on link "Account settings" at bounding box center [1372, 138] width 168 height 16
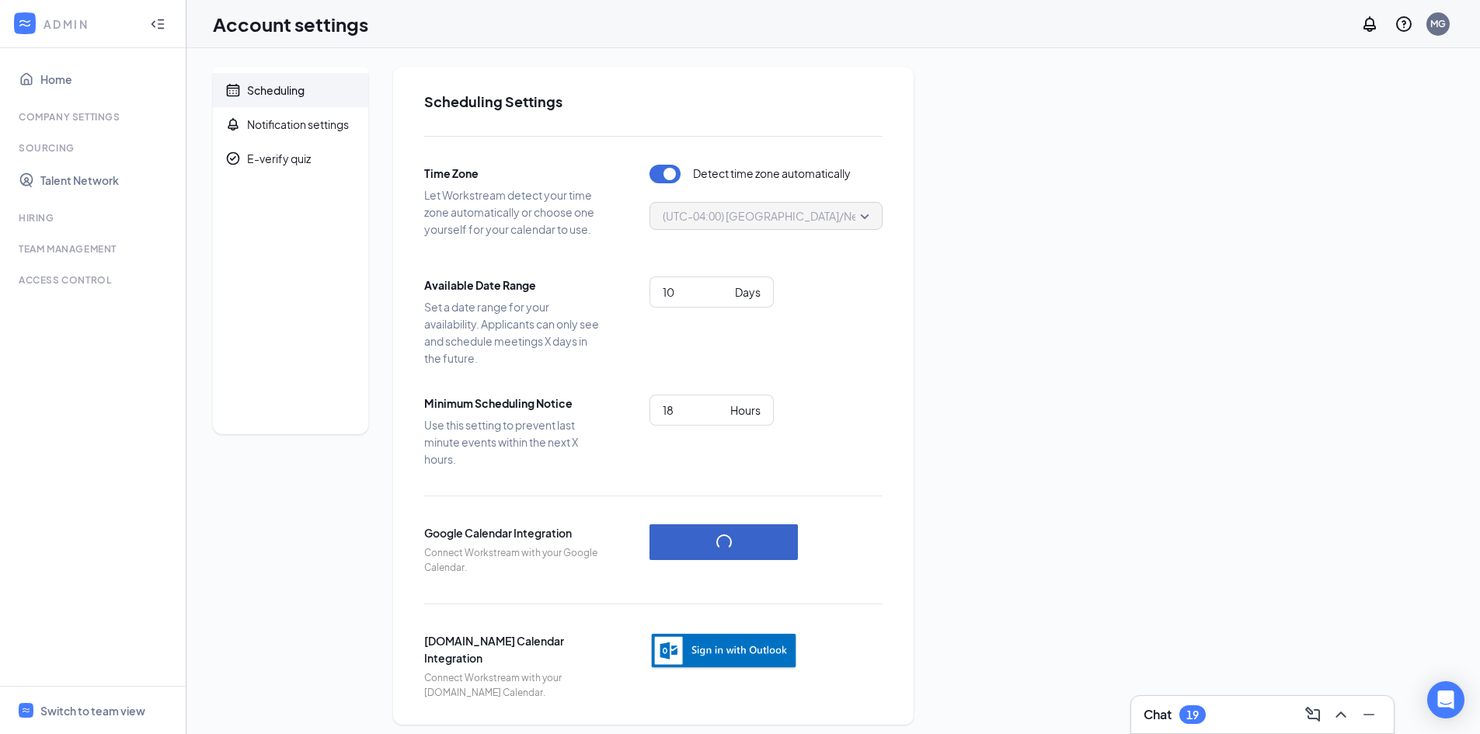
click at [763, 537] on button "button" at bounding box center [723, 542] width 148 height 36
click at [746, 541] on button "button" at bounding box center [723, 542] width 148 height 36
click at [108, 705] on div "Switch to team view" at bounding box center [92, 711] width 105 height 16
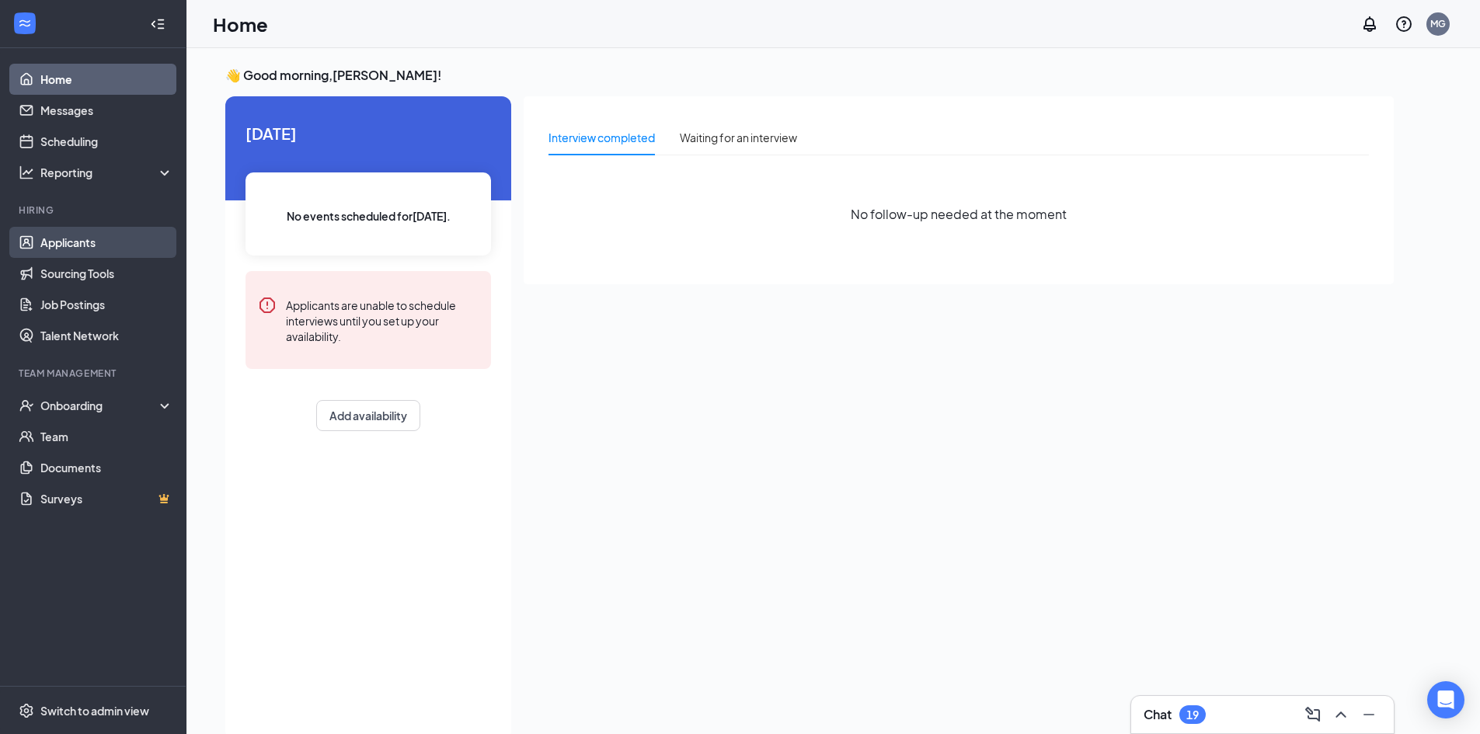
click at [73, 242] on link "Applicants" at bounding box center [106, 242] width 133 height 31
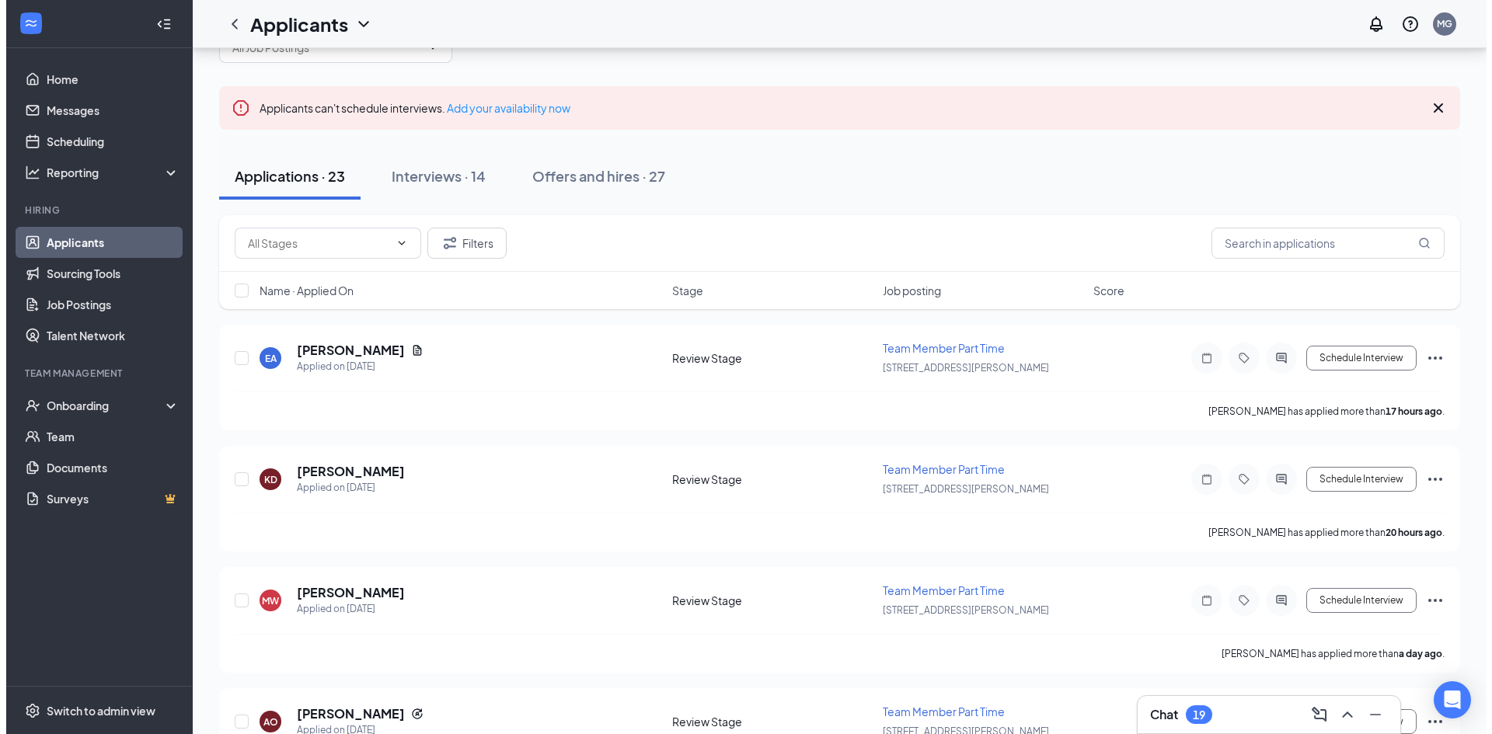
scroll to position [78, 0]
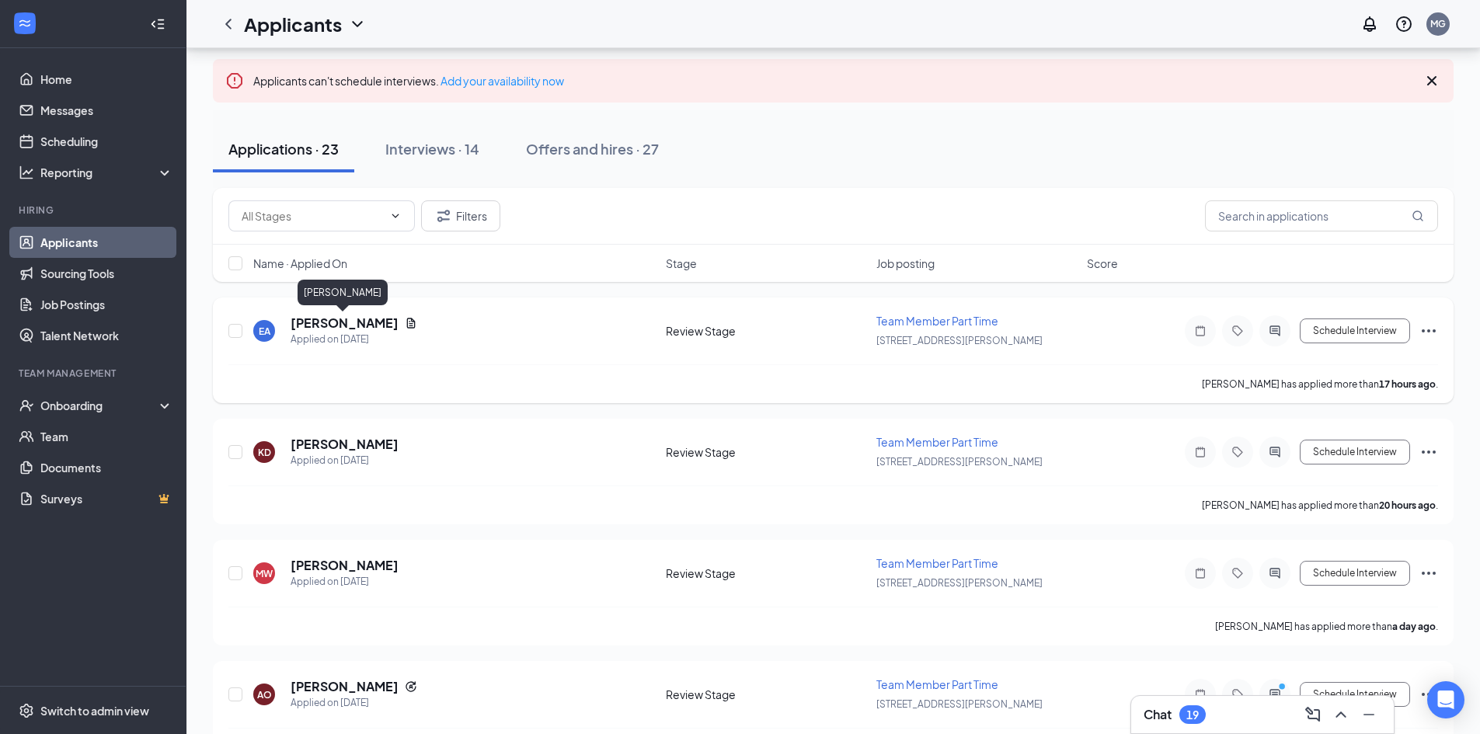
click at [340, 325] on h5 "Ethan Anderson" at bounding box center [345, 323] width 108 height 17
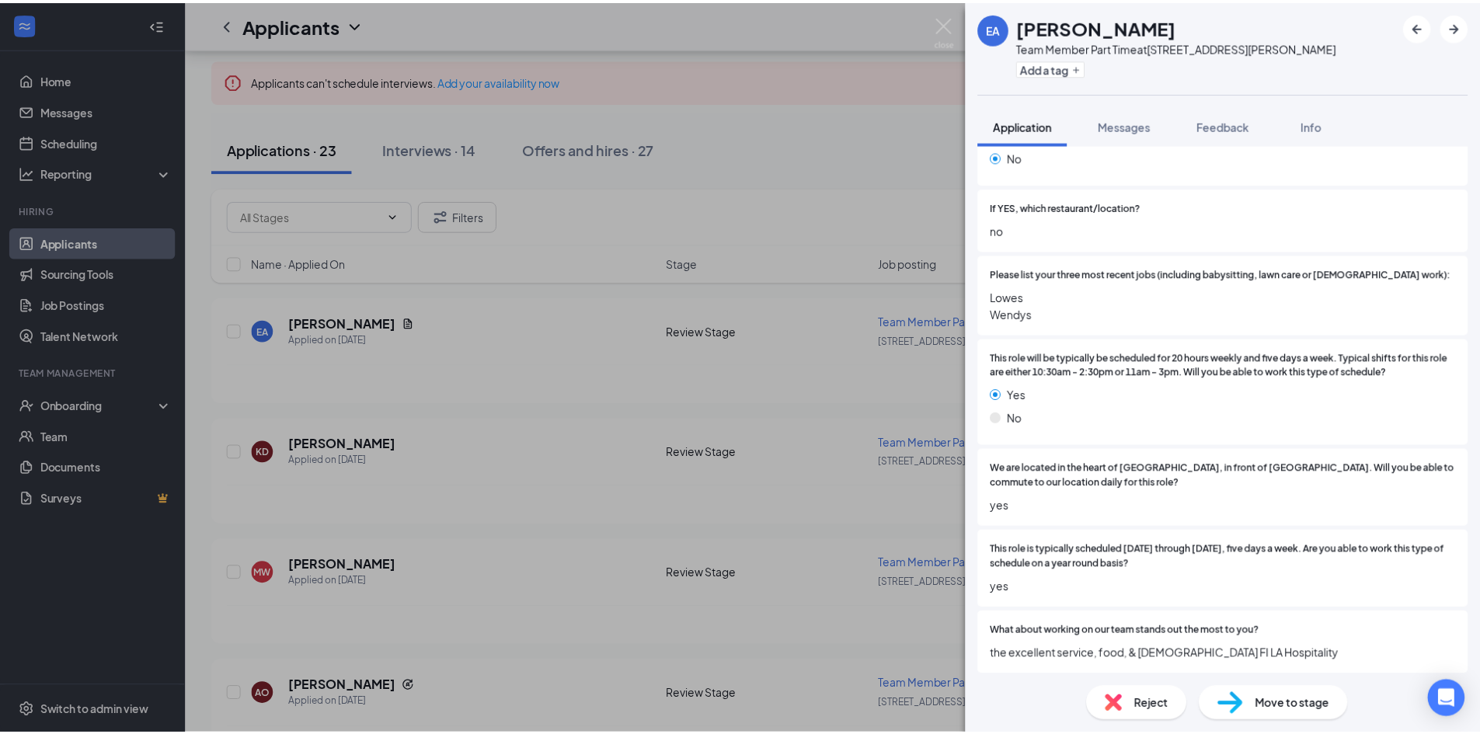
scroll to position [311, 0]
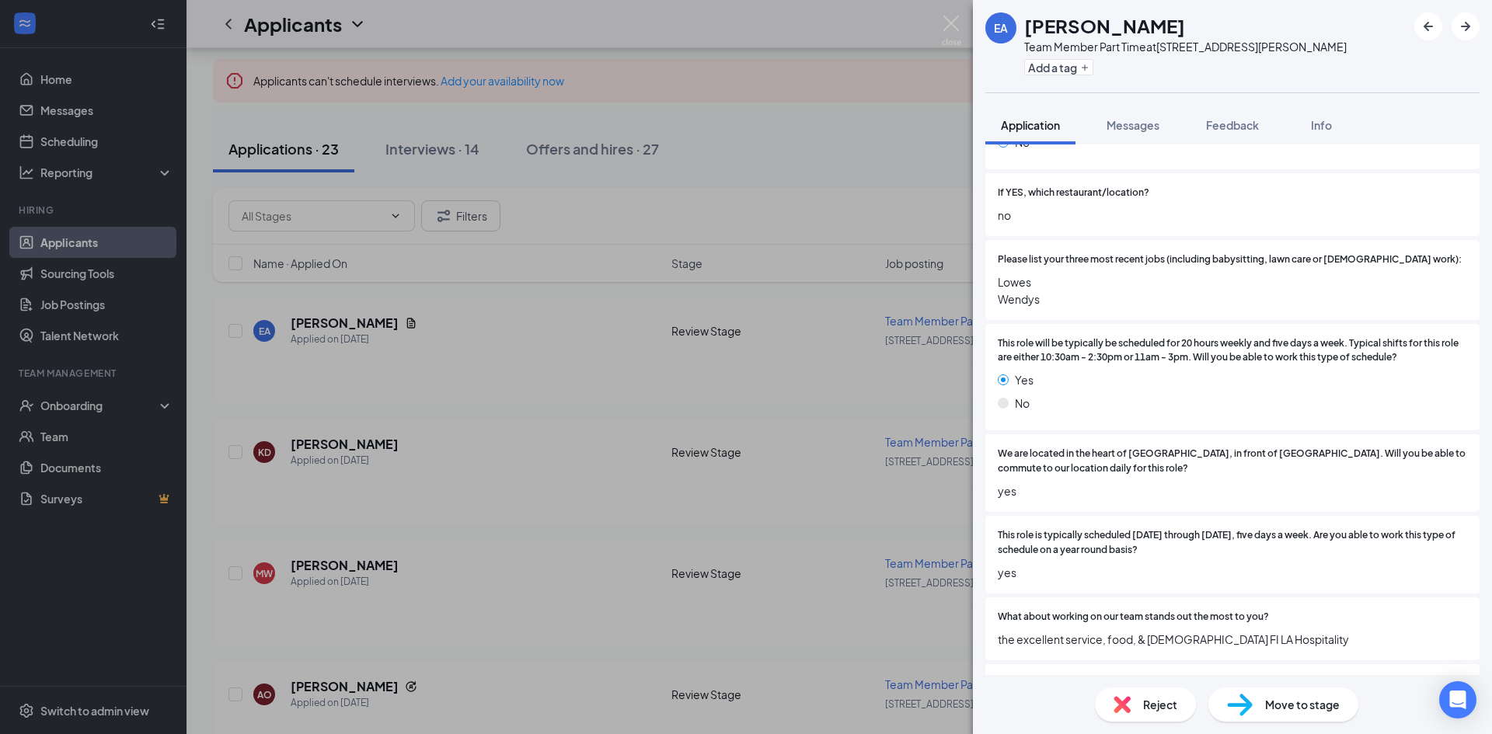
click at [717, 189] on div "EA Ethan Anderson Team Member Part Time at 101 South Tryon Street Add a tag App…" at bounding box center [746, 367] width 1492 height 734
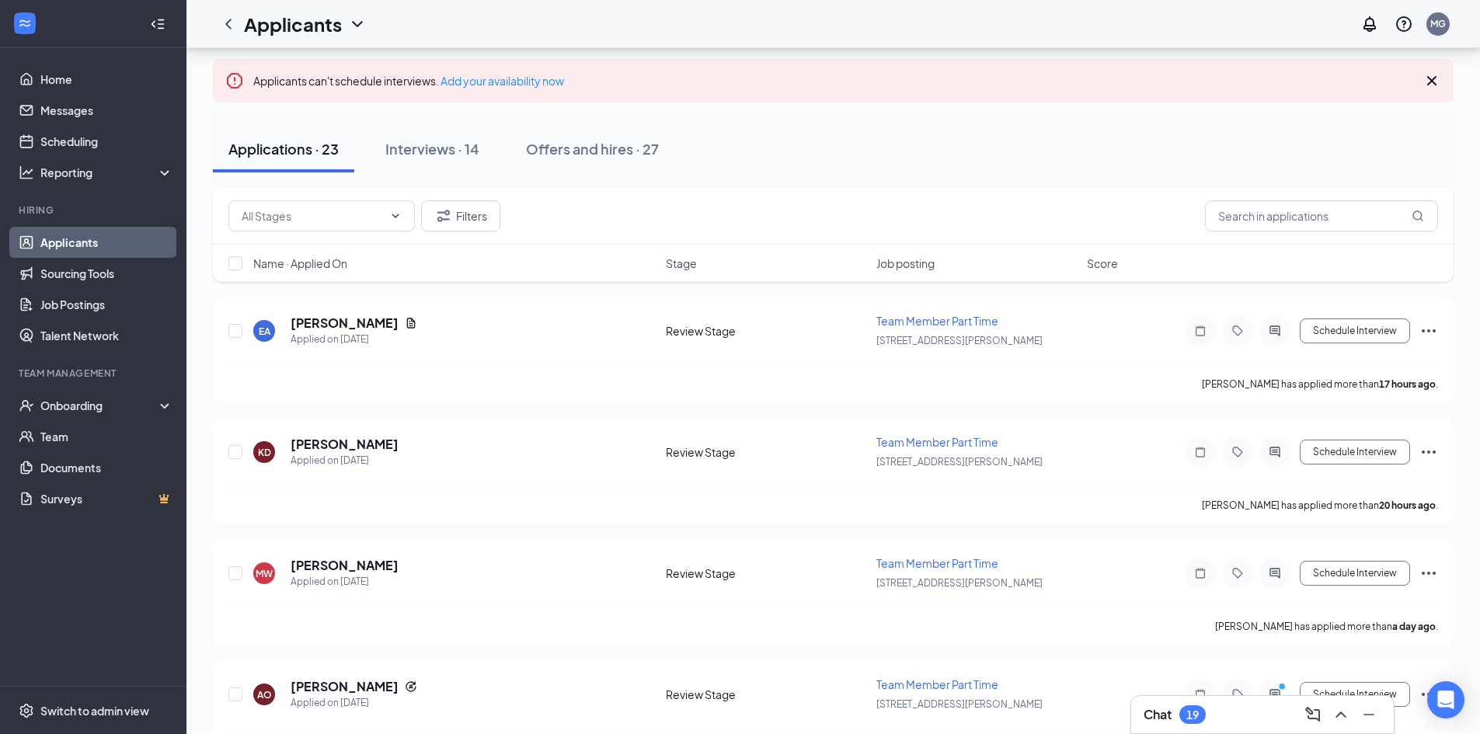
click at [1442, 24] on div "MG" at bounding box center [1438, 23] width 16 height 13
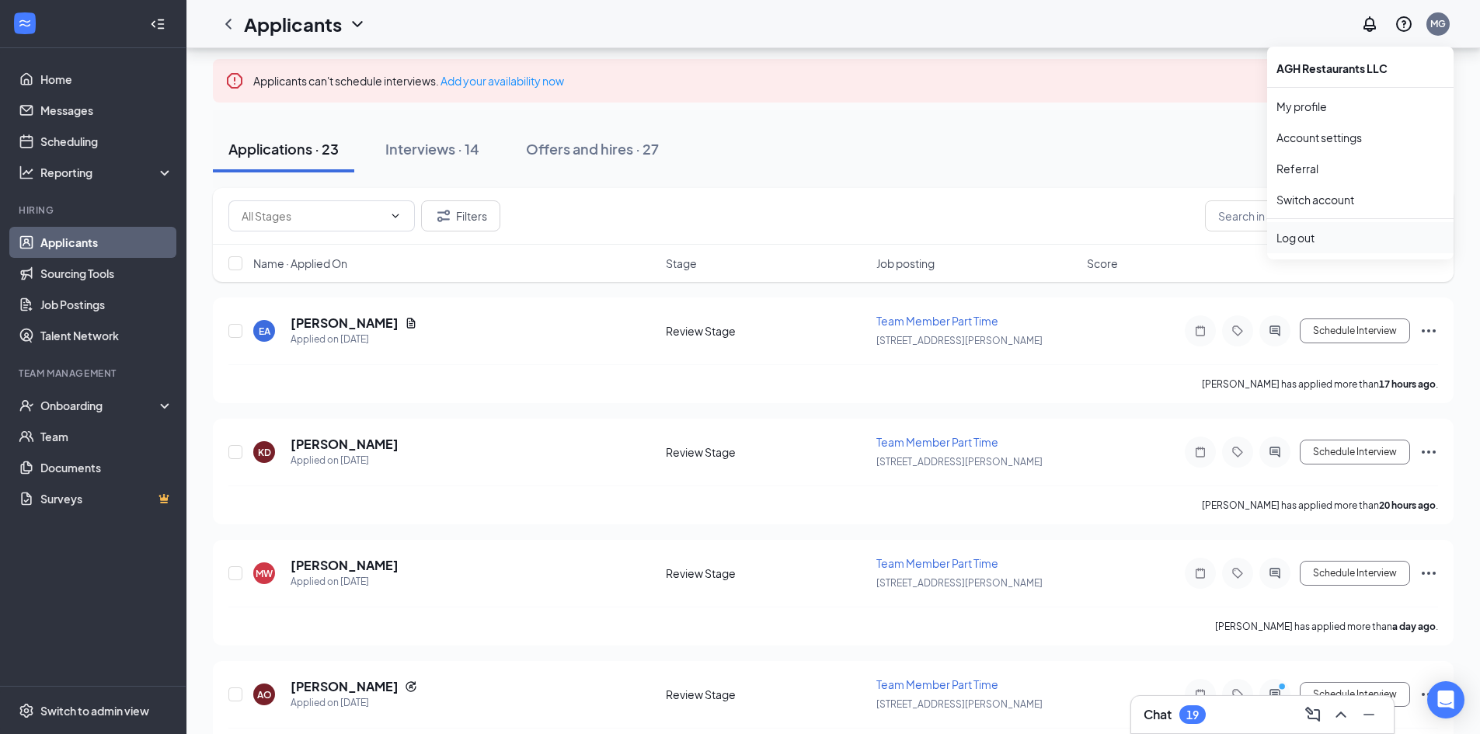
click at [1302, 243] on div "Log out" at bounding box center [1360, 238] width 168 height 16
